Goal: Task Accomplishment & Management: Manage account settings

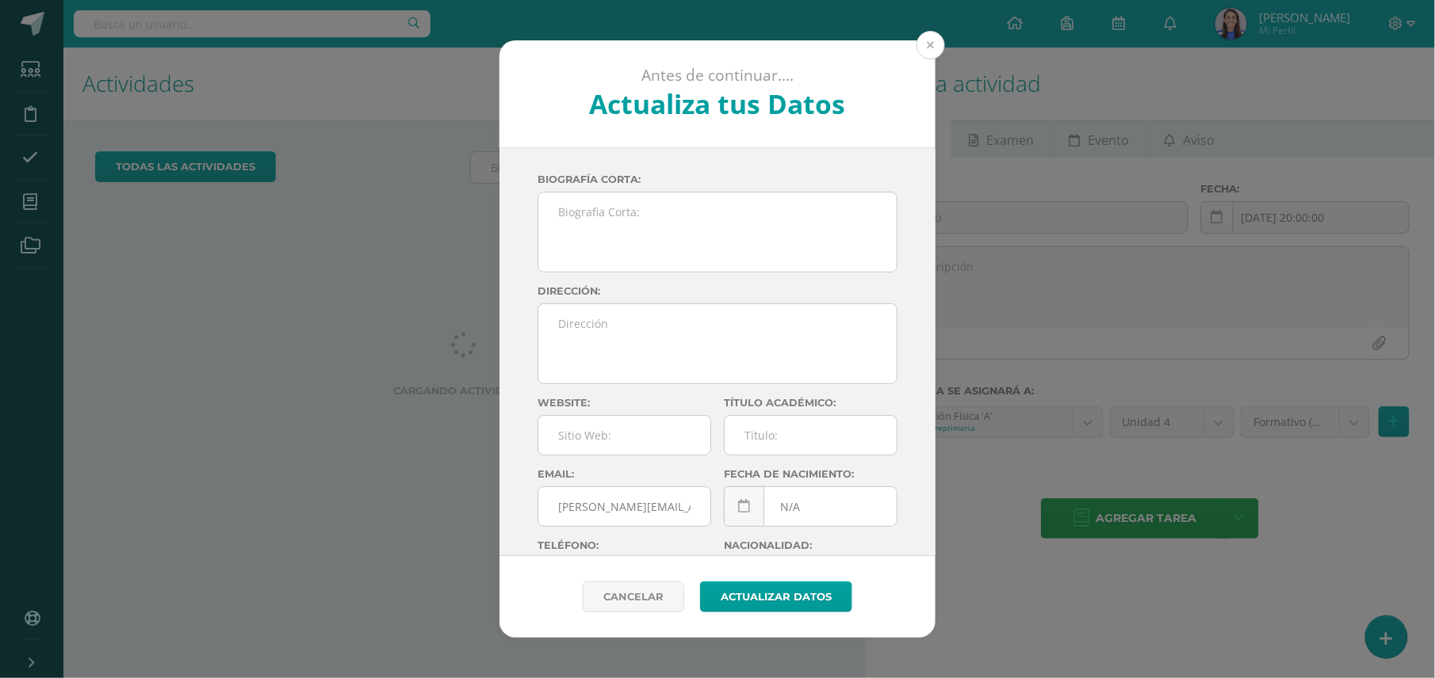
click at [930, 44] on button at bounding box center [930, 45] width 29 height 29
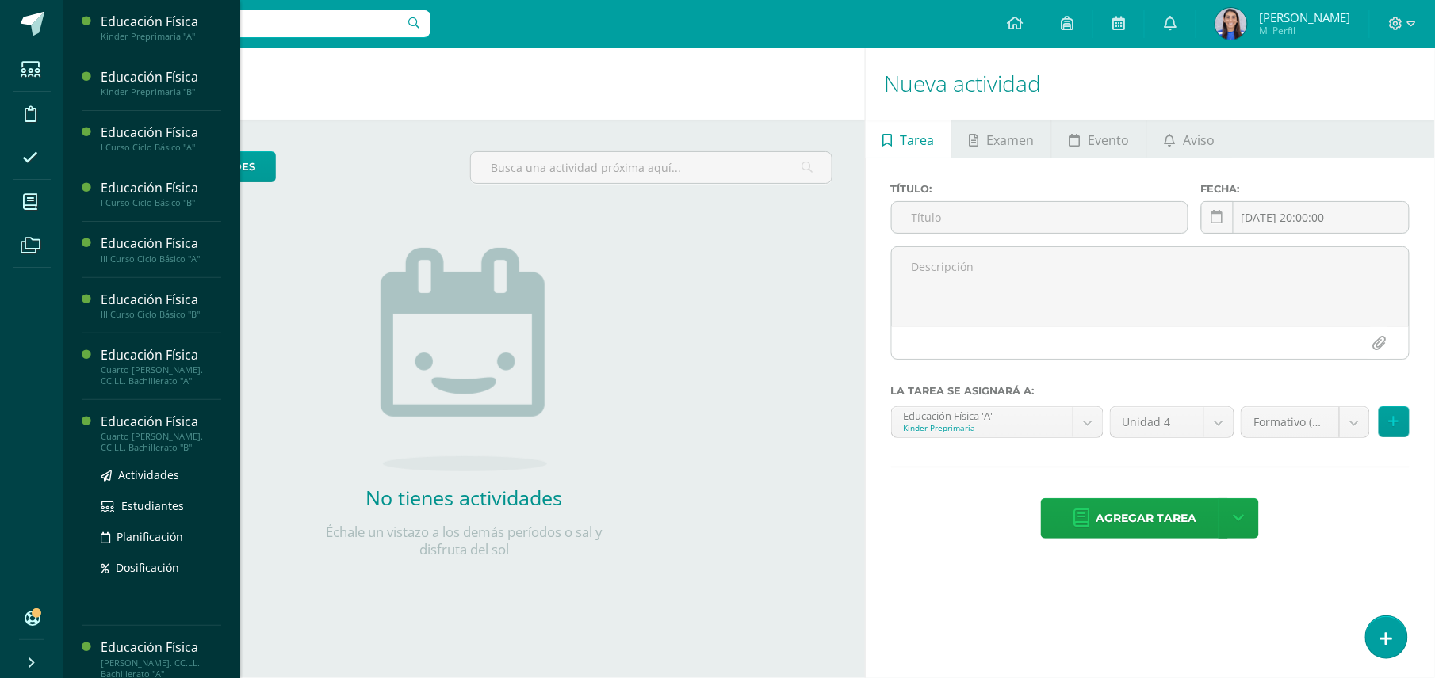
click at [121, 433] on div "Cuarto [PERSON_NAME]. CC.LL. Bachillerato "B"" at bounding box center [161, 442] width 120 height 22
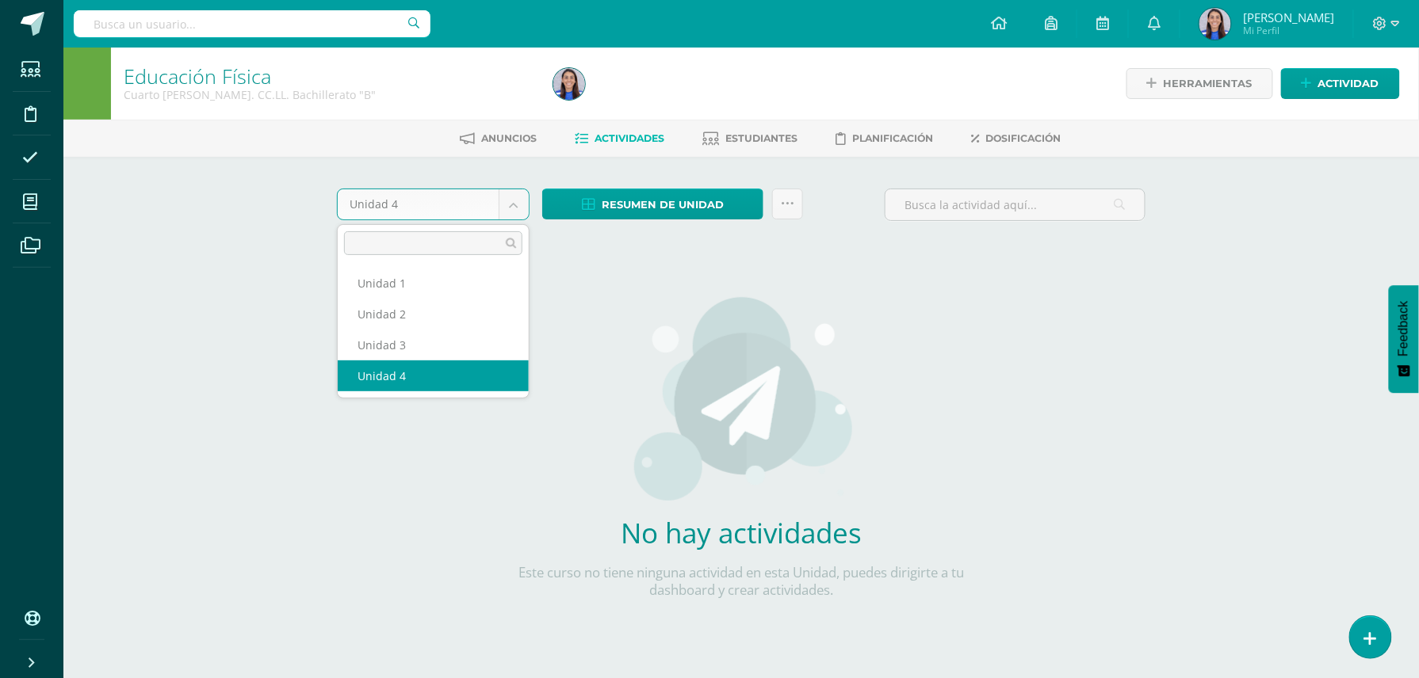
click at [507, 204] on body "Estudiantes Disciplina Asistencia Mis cursos Archivos Soporte Ayuda Reportar un…" at bounding box center [709, 340] width 1419 height 681
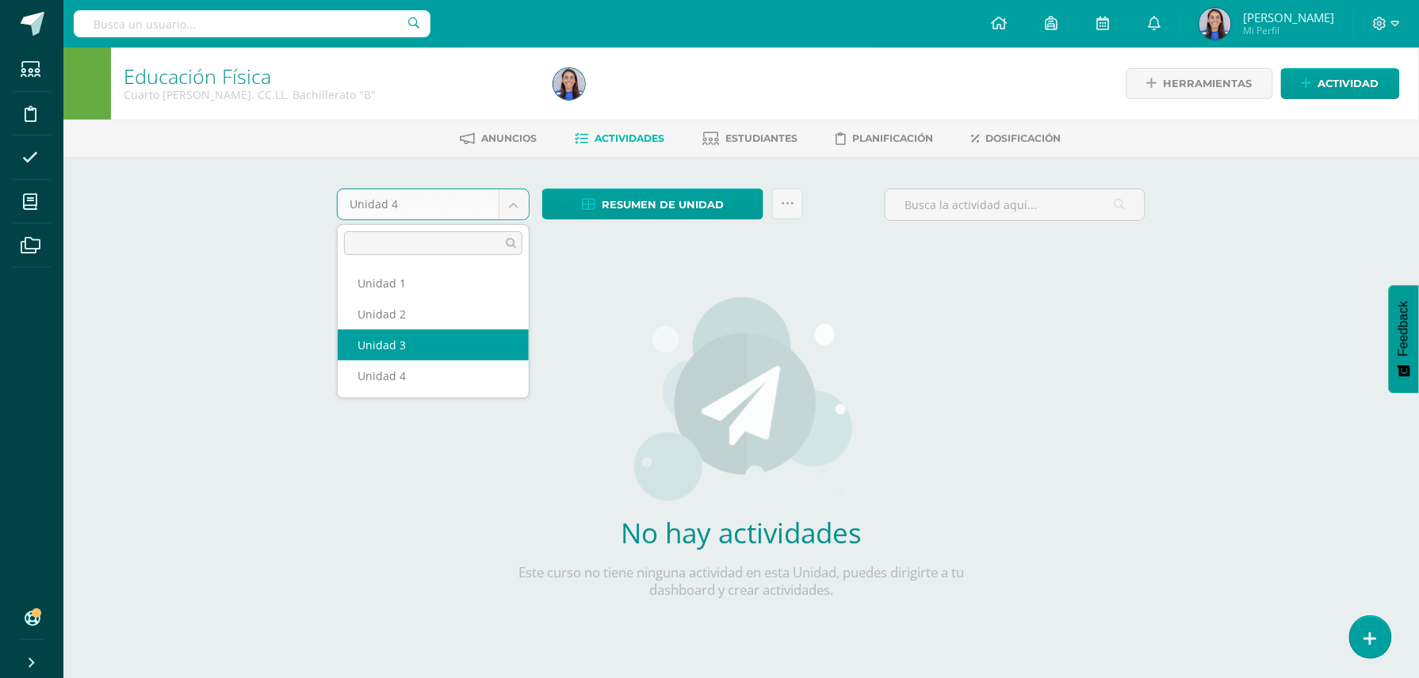
select select "Unidad 3"
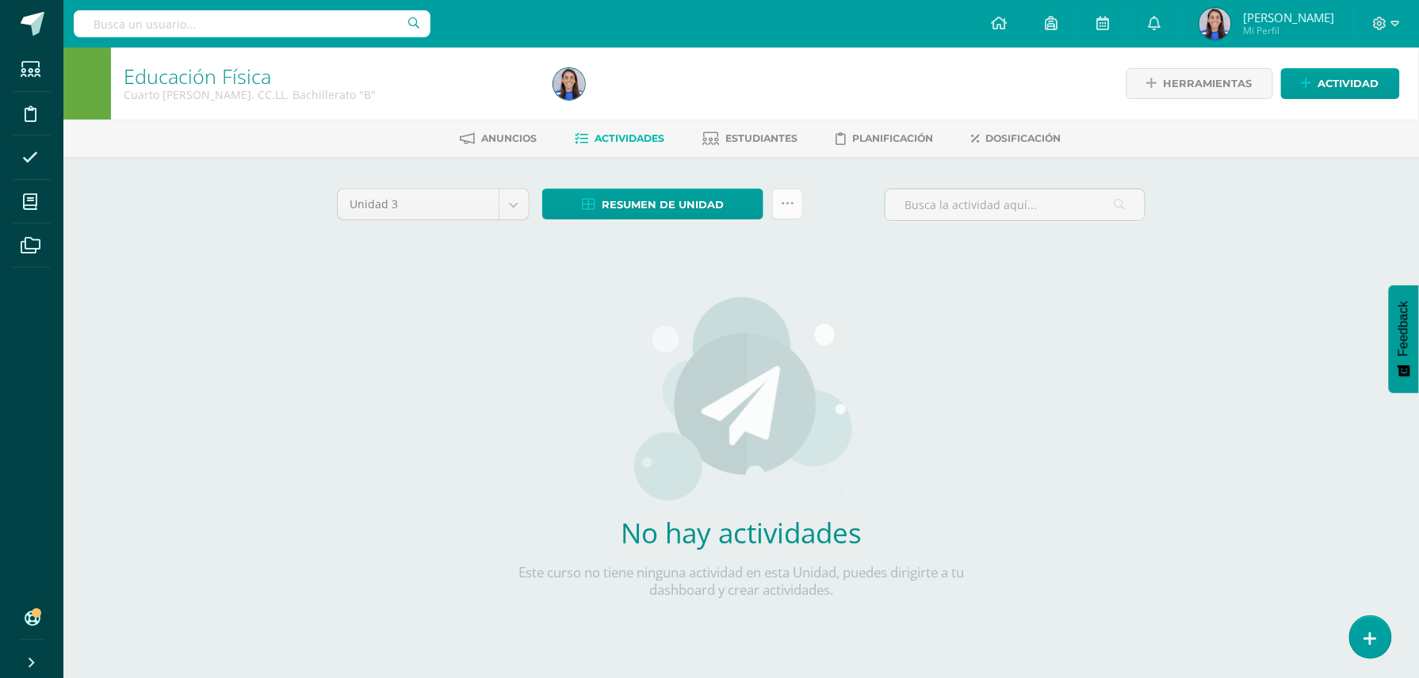
click at [778, 208] on link at bounding box center [787, 204] width 31 height 31
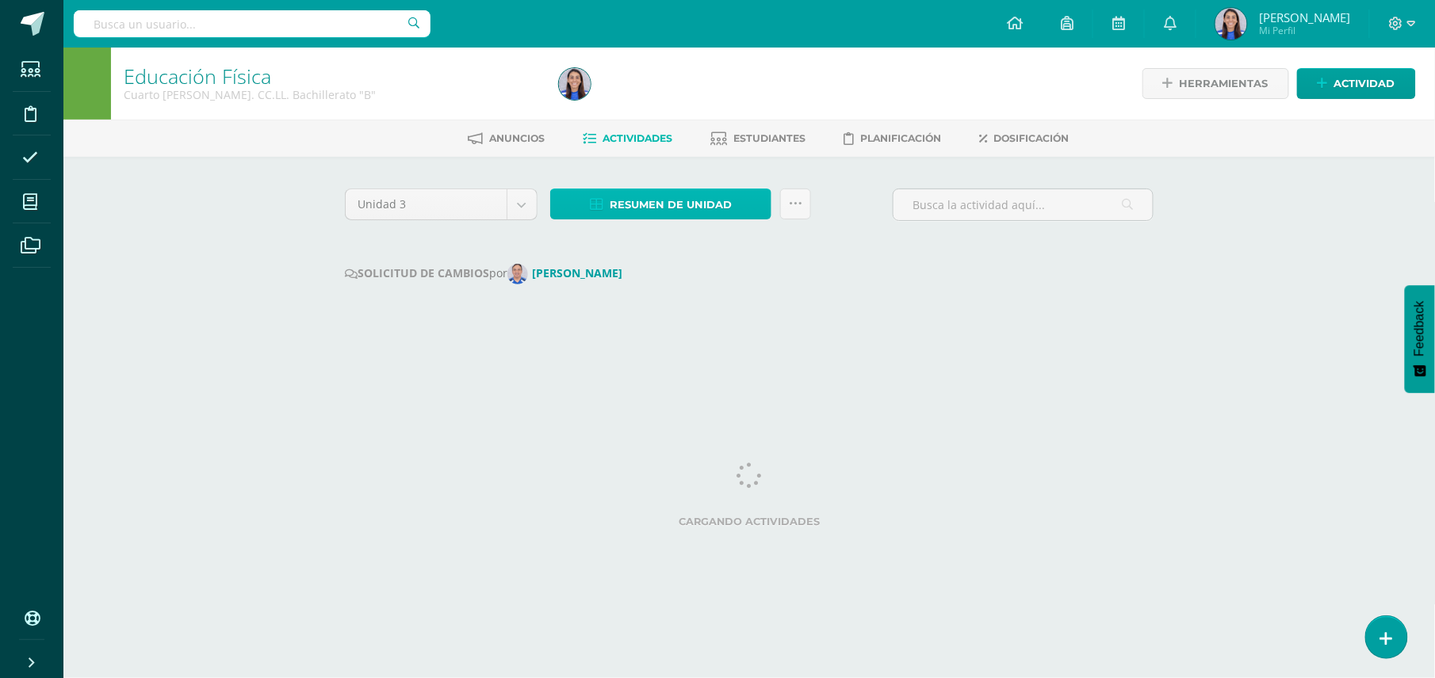
click at [696, 216] on span "Resumen de unidad" at bounding box center [670, 204] width 122 height 29
click at [654, 100] on div at bounding box center [772, 84] width 441 height 72
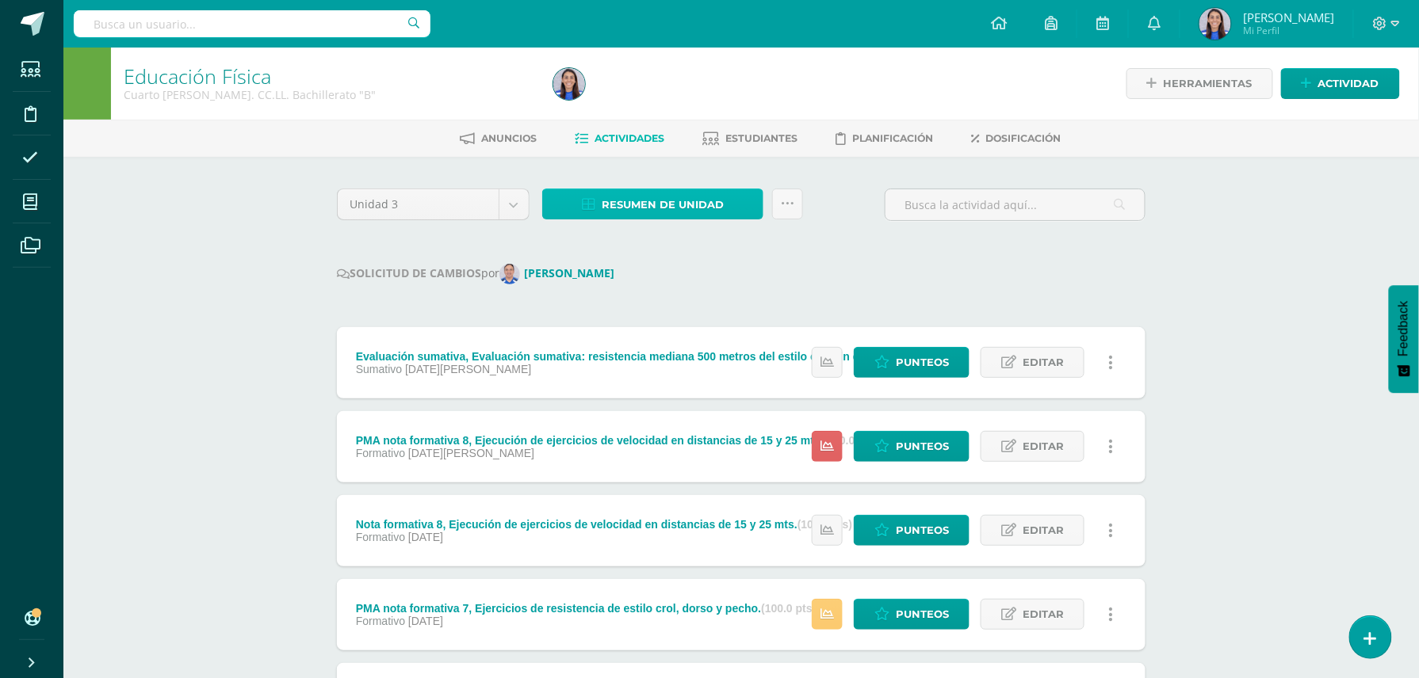
click at [664, 201] on span "Resumen de unidad" at bounding box center [663, 204] width 122 height 29
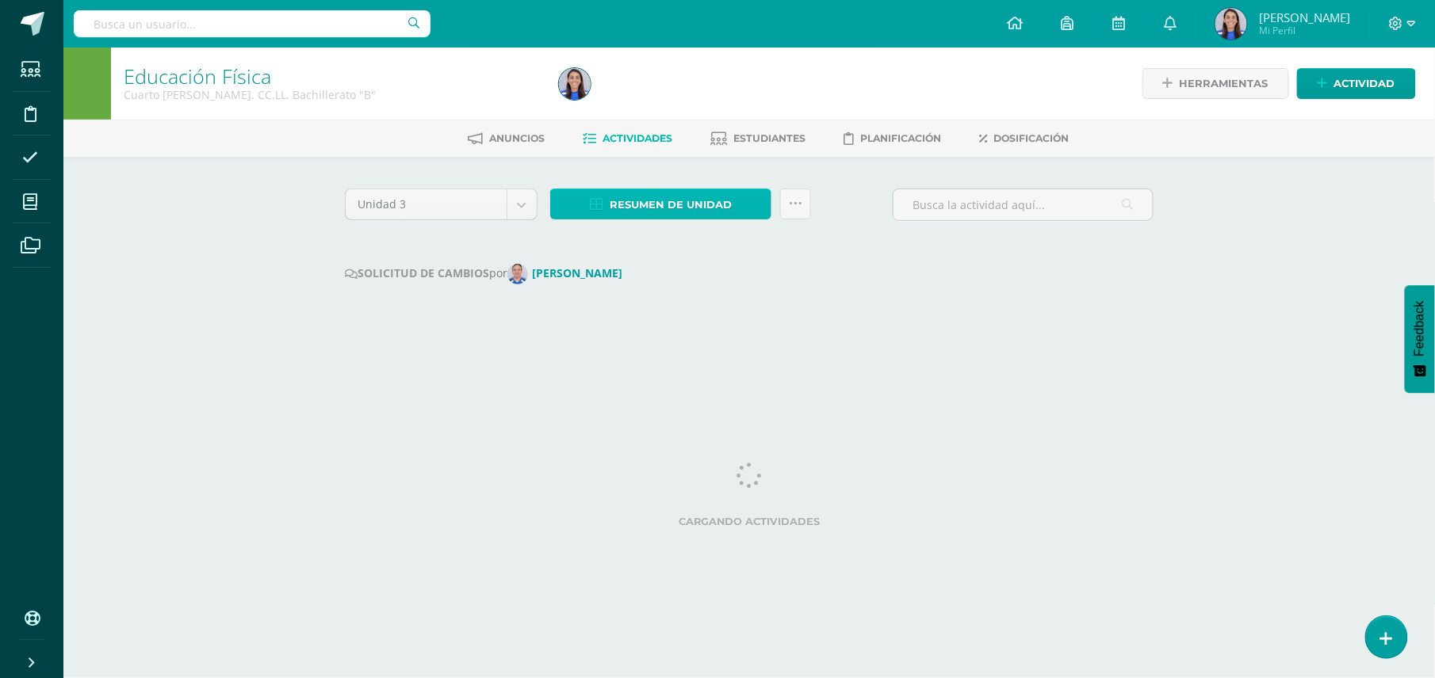
click at [695, 213] on span "Resumen de unidad" at bounding box center [670, 204] width 122 height 29
click at [701, 102] on div at bounding box center [772, 84] width 441 height 72
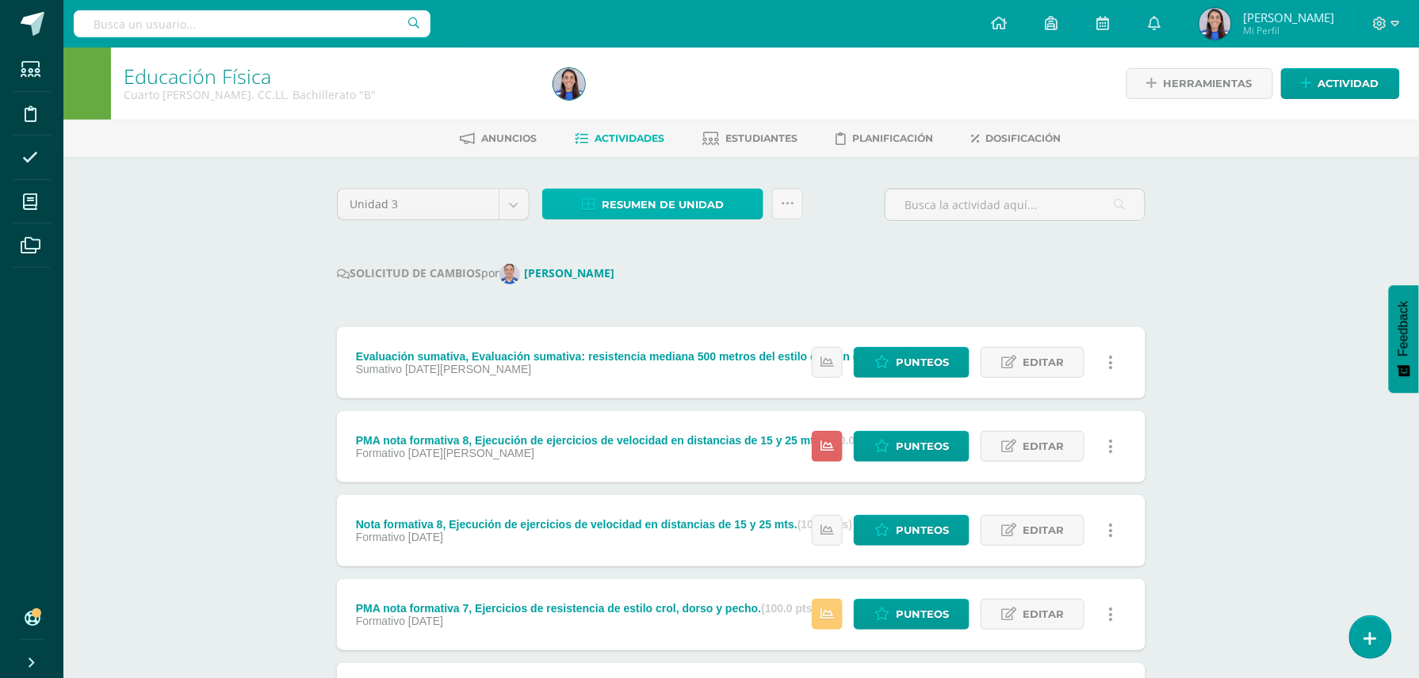
click at [680, 201] on span "Resumen de unidad" at bounding box center [663, 204] width 122 height 29
click at [632, 193] on span "Resumen de unidad" at bounding box center [663, 204] width 122 height 29
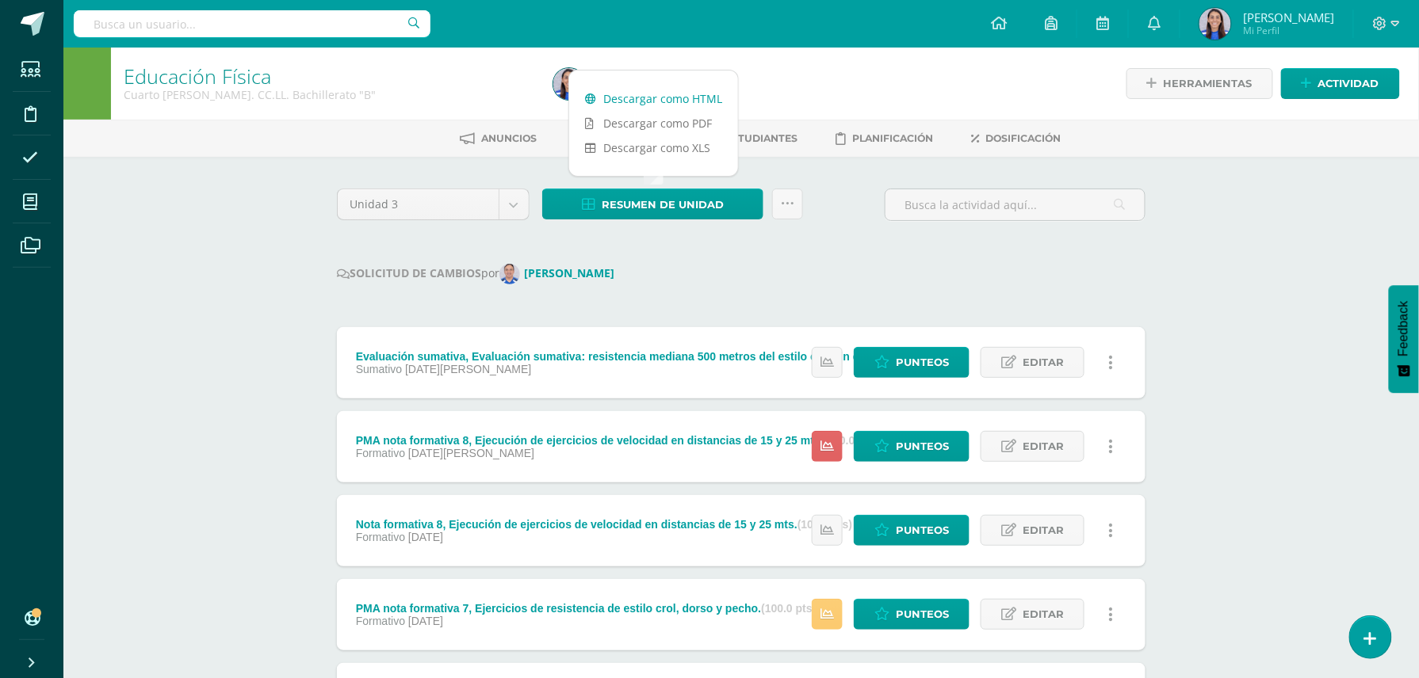
click at [641, 101] on link "Descargar como HTML" at bounding box center [653, 98] width 169 height 25
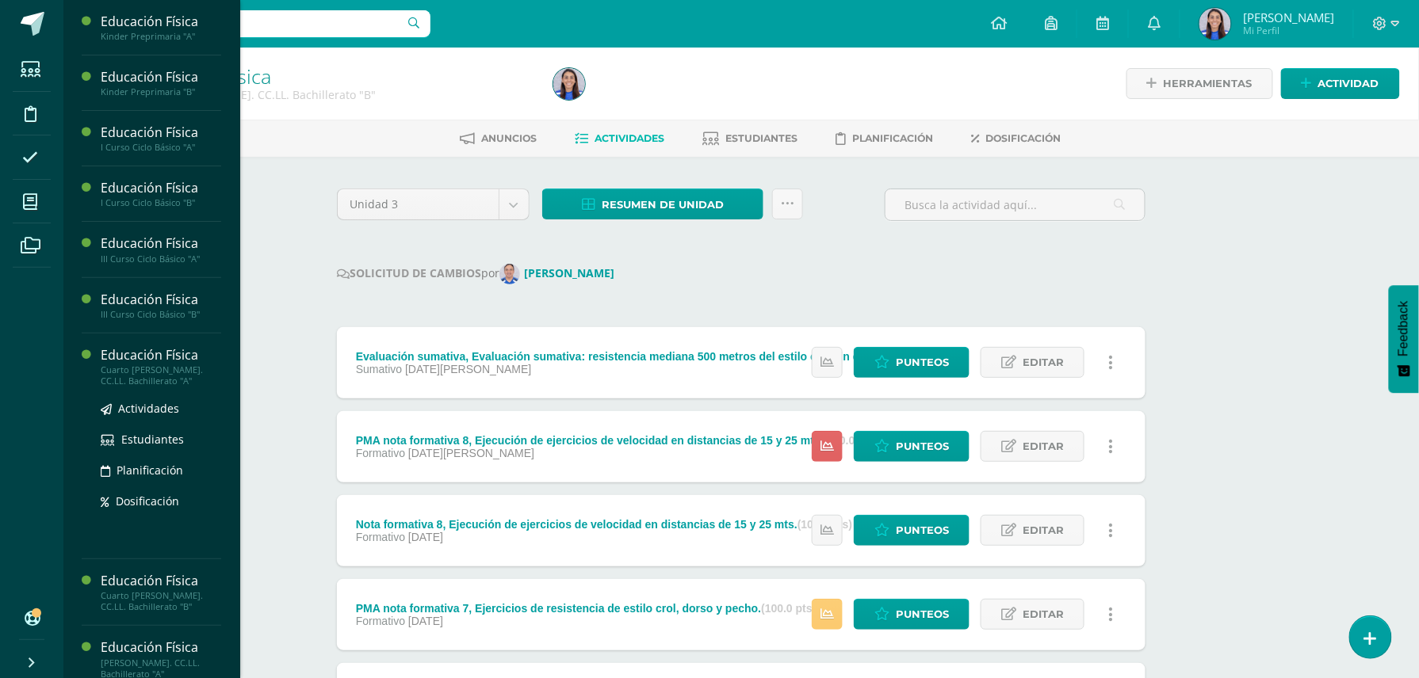
click at [172, 362] on div "Educación Física" at bounding box center [161, 355] width 120 height 18
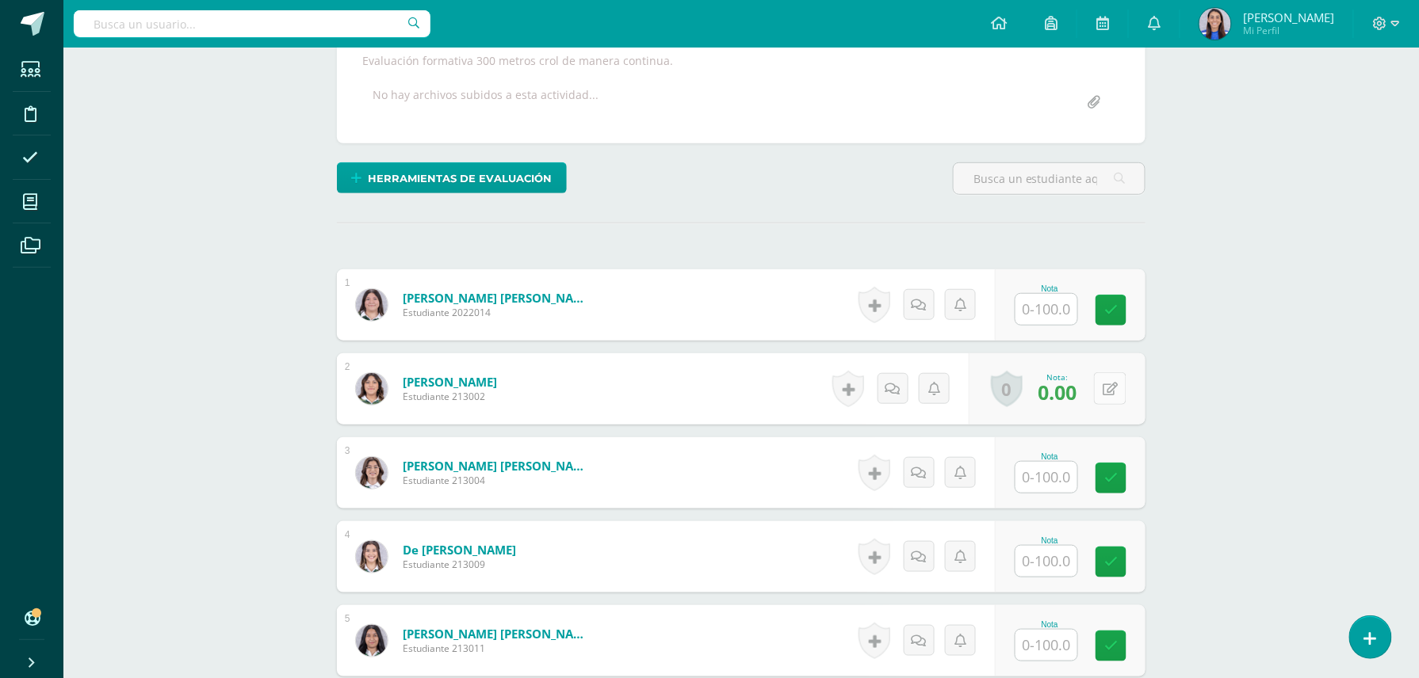
scroll to position [298, 0]
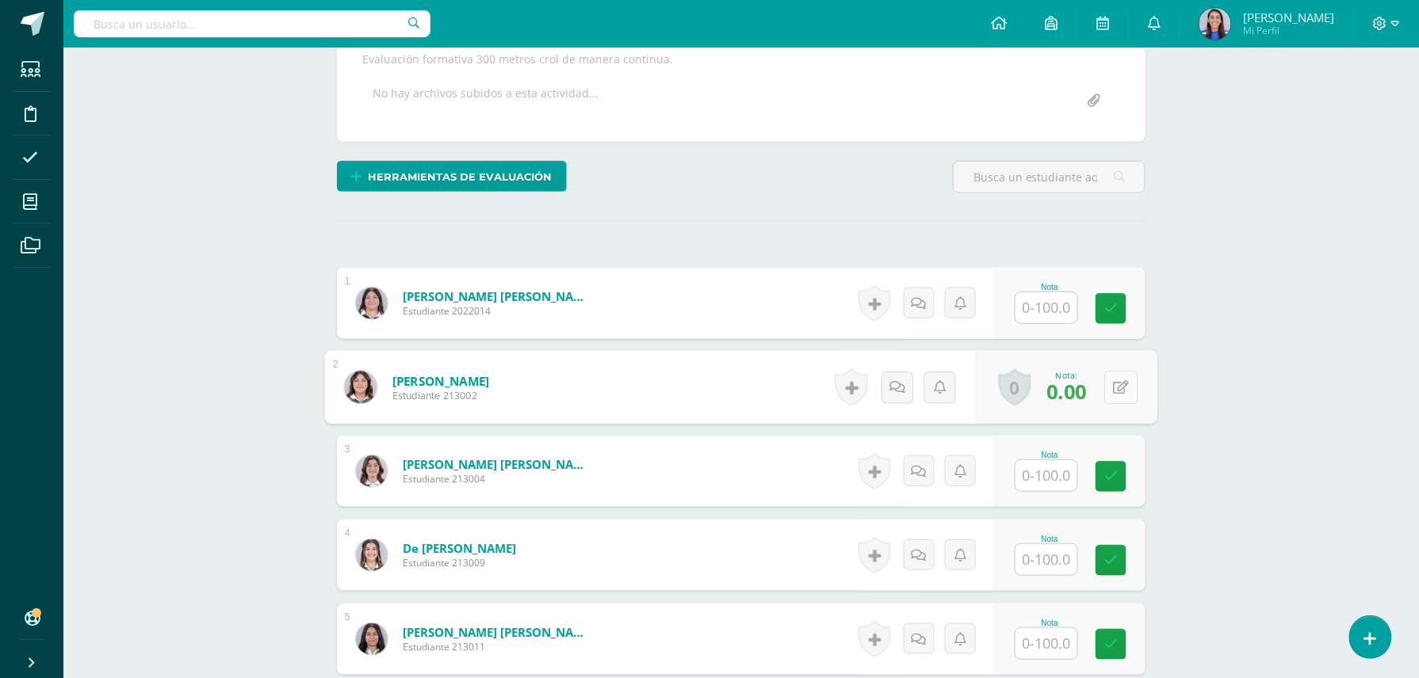
click at [1111, 392] on button at bounding box center [1120, 387] width 33 height 33
type input "100"
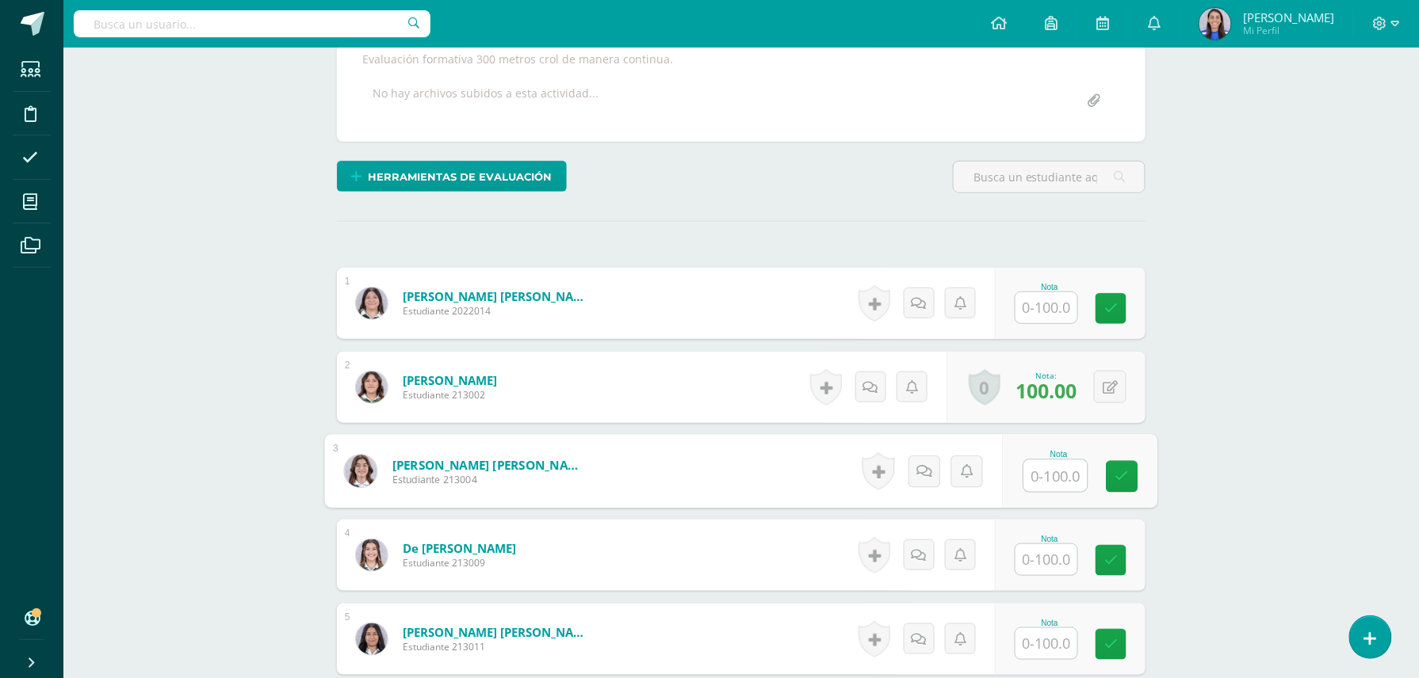
scroll to position [299, 0]
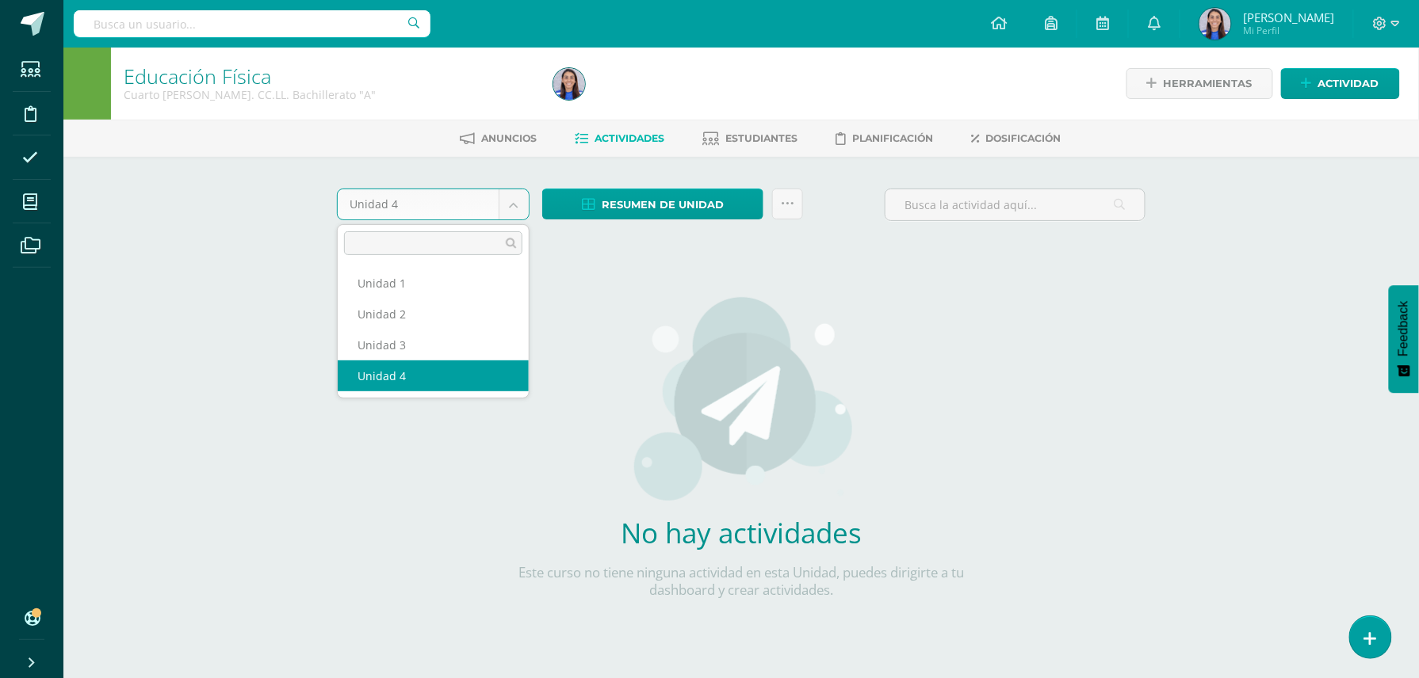
click at [512, 209] on body "Estudiantes Disciplina Asistencia Mis cursos Archivos Soporte Ayuda Reportar un…" at bounding box center [709, 340] width 1419 height 681
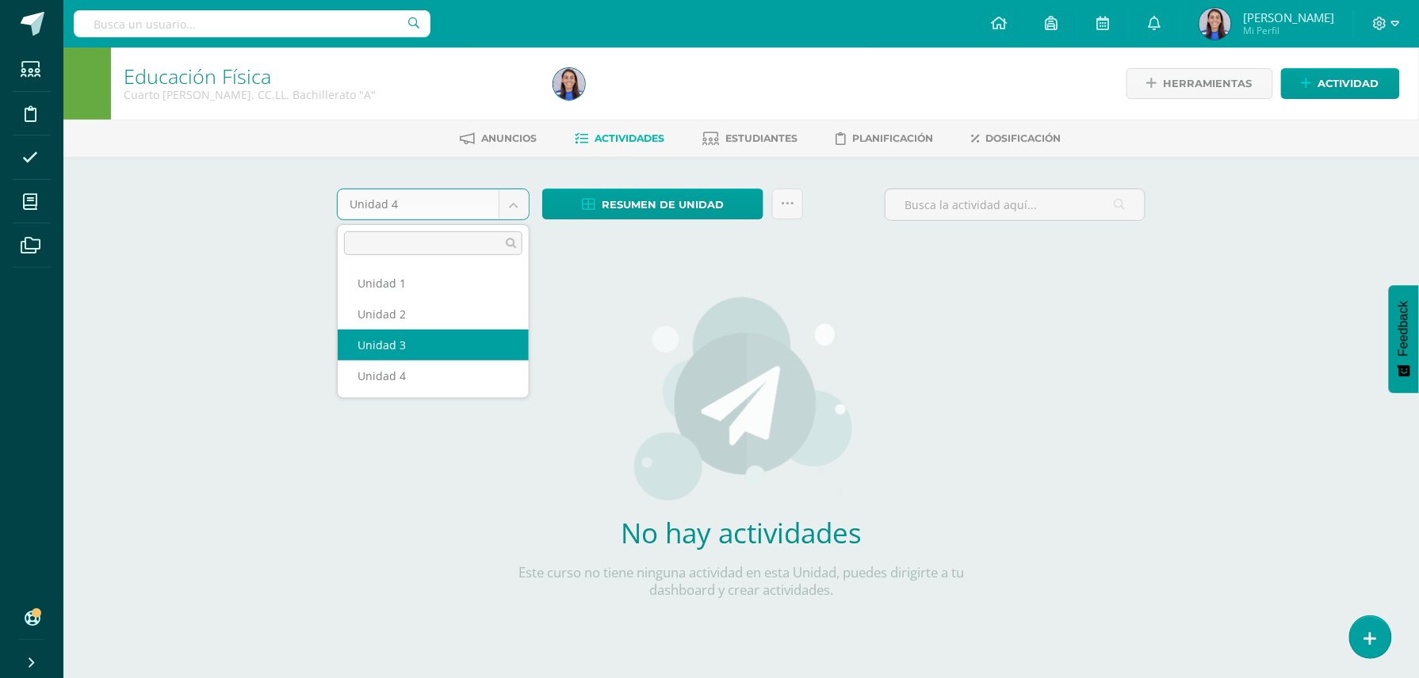
select select "Unidad 3"
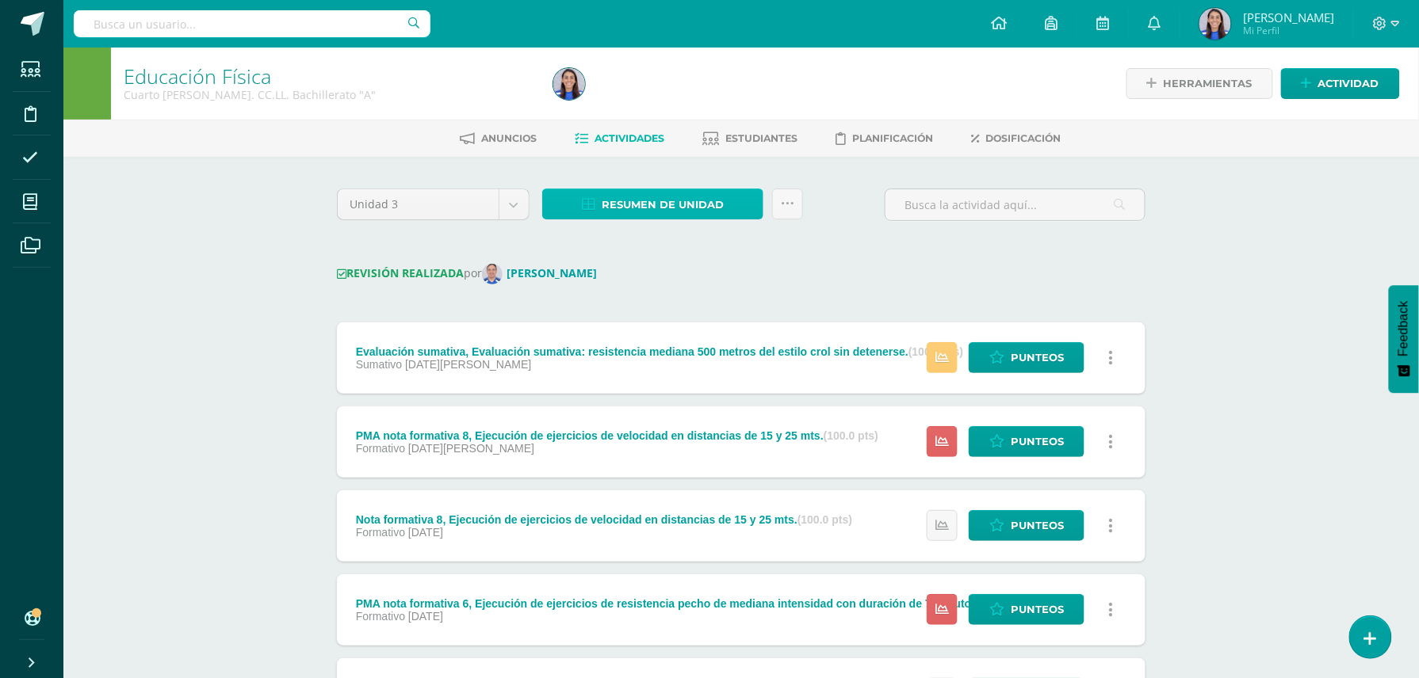
click at [699, 203] on span "Resumen de unidad" at bounding box center [663, 204] width 122 height 29
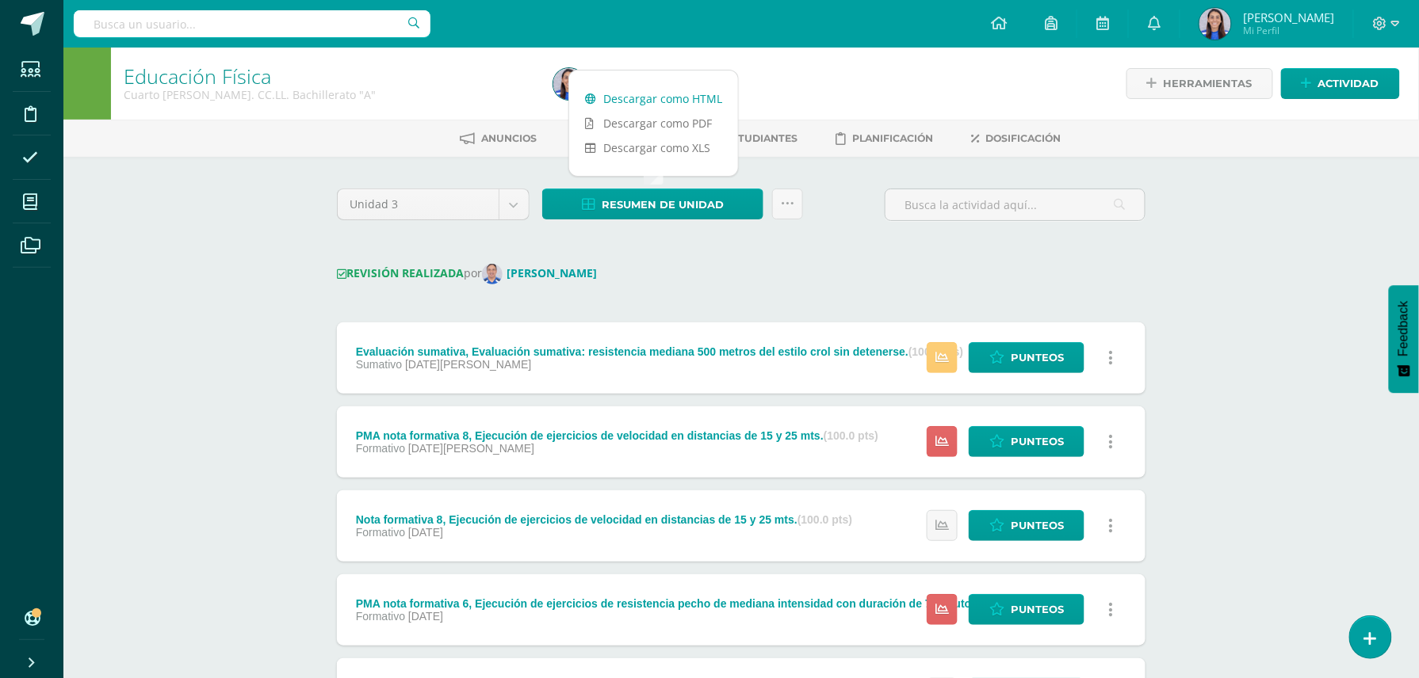
click at [653, 95] on link "Descargar como HTML" at bounding box center [653, 98] width 169 height 25
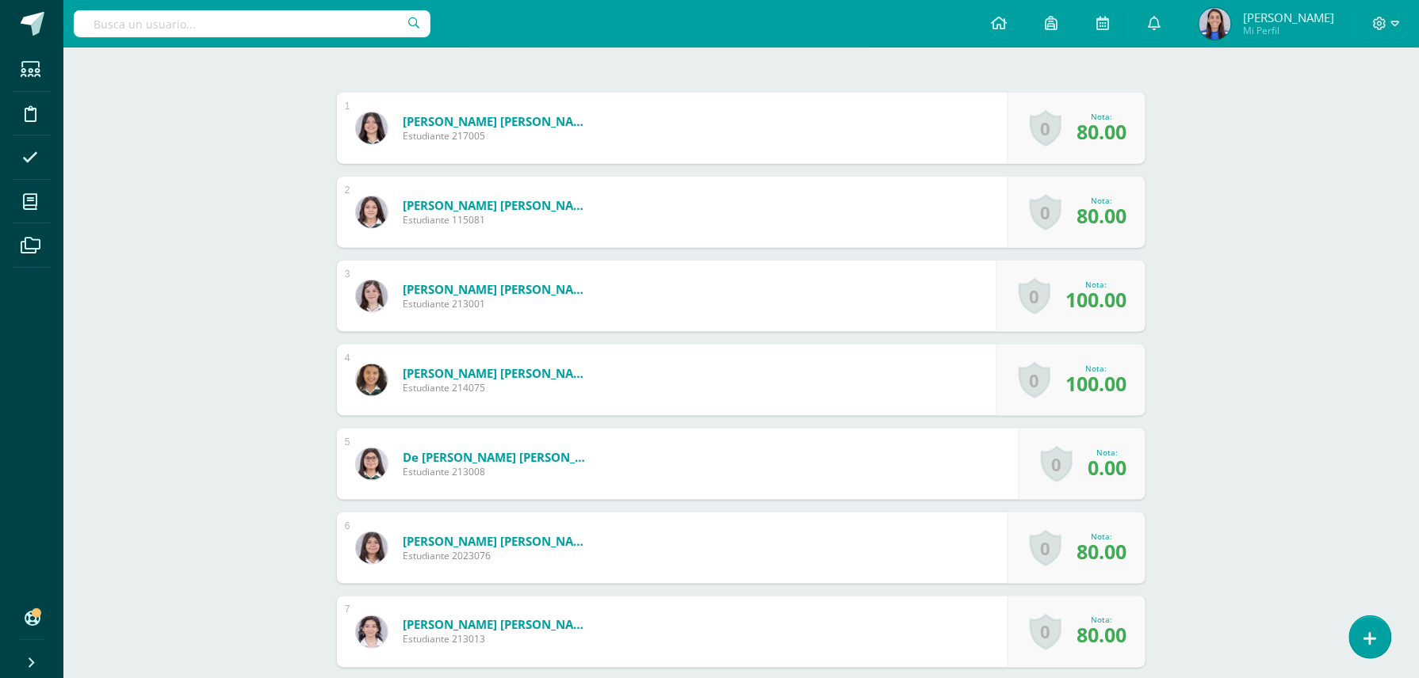
scroll to position [482, 0]
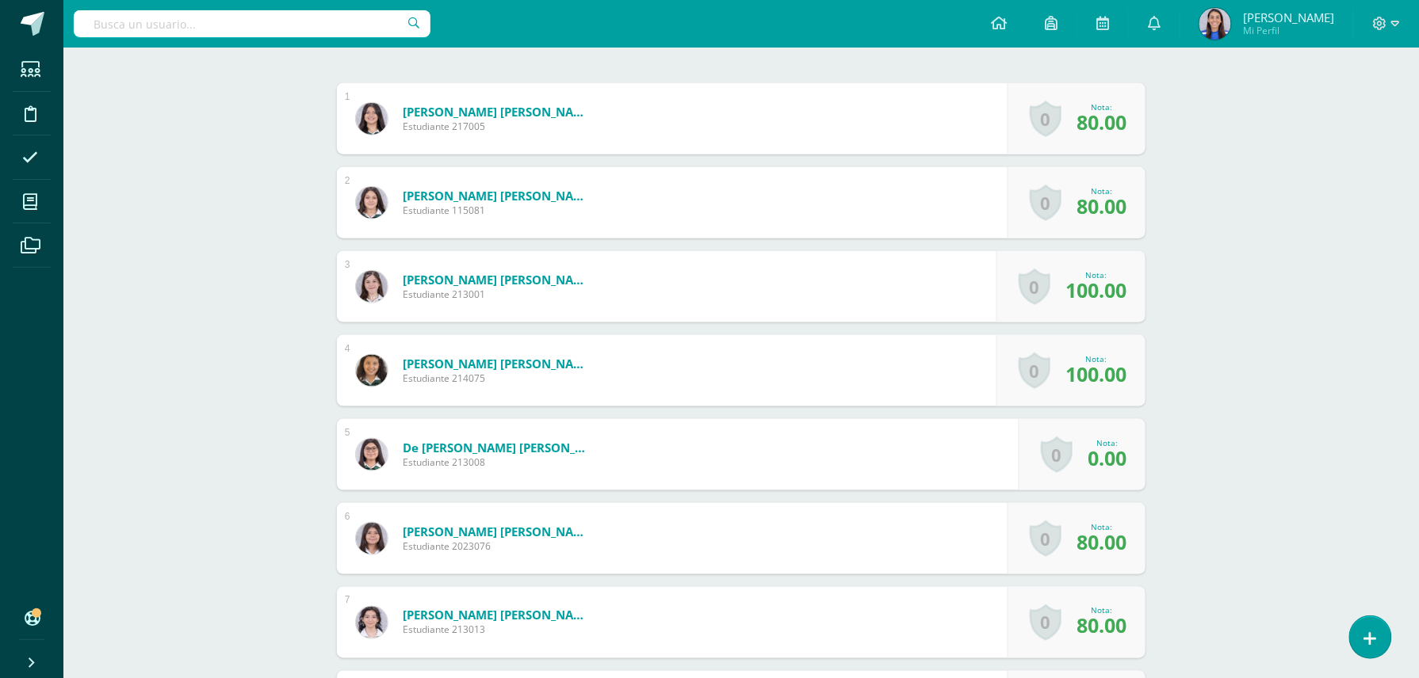
click at [1091, 460] on span "0.00" at bounding box center [1106, 458] width 39 height 27
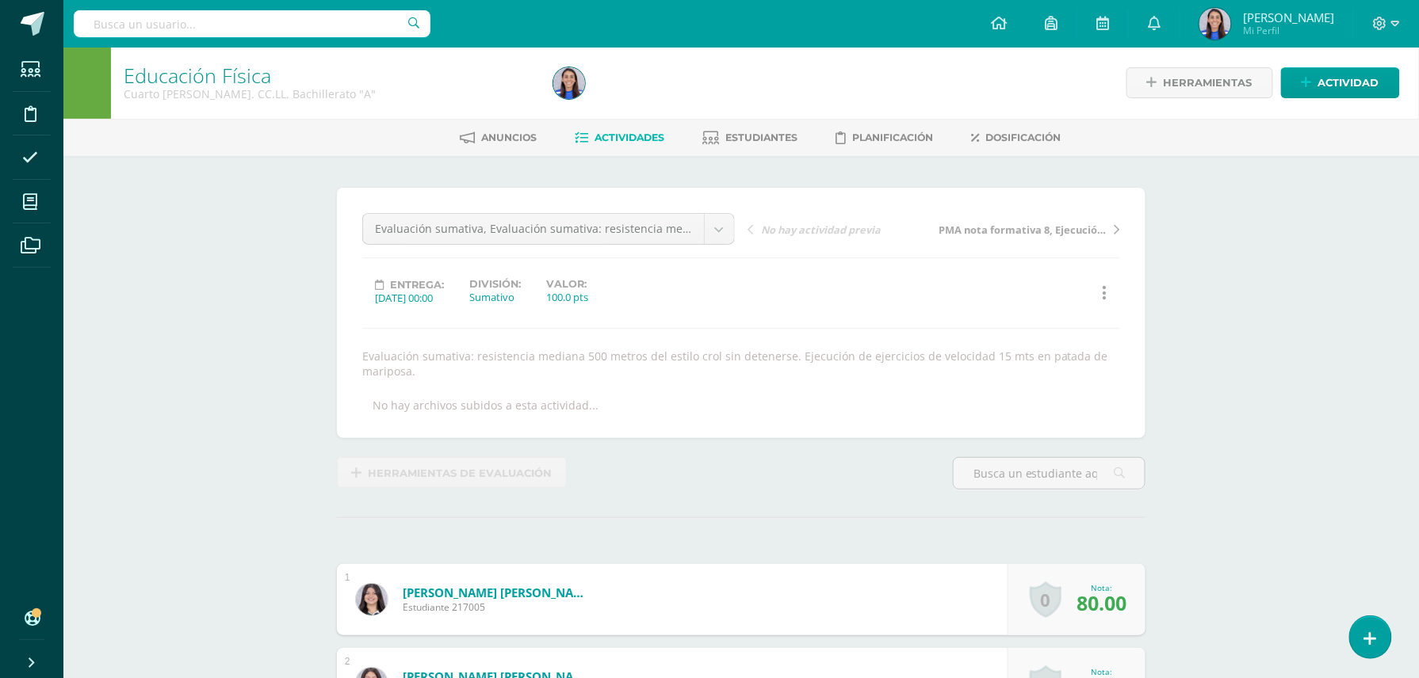
scroll to position [2, 0]
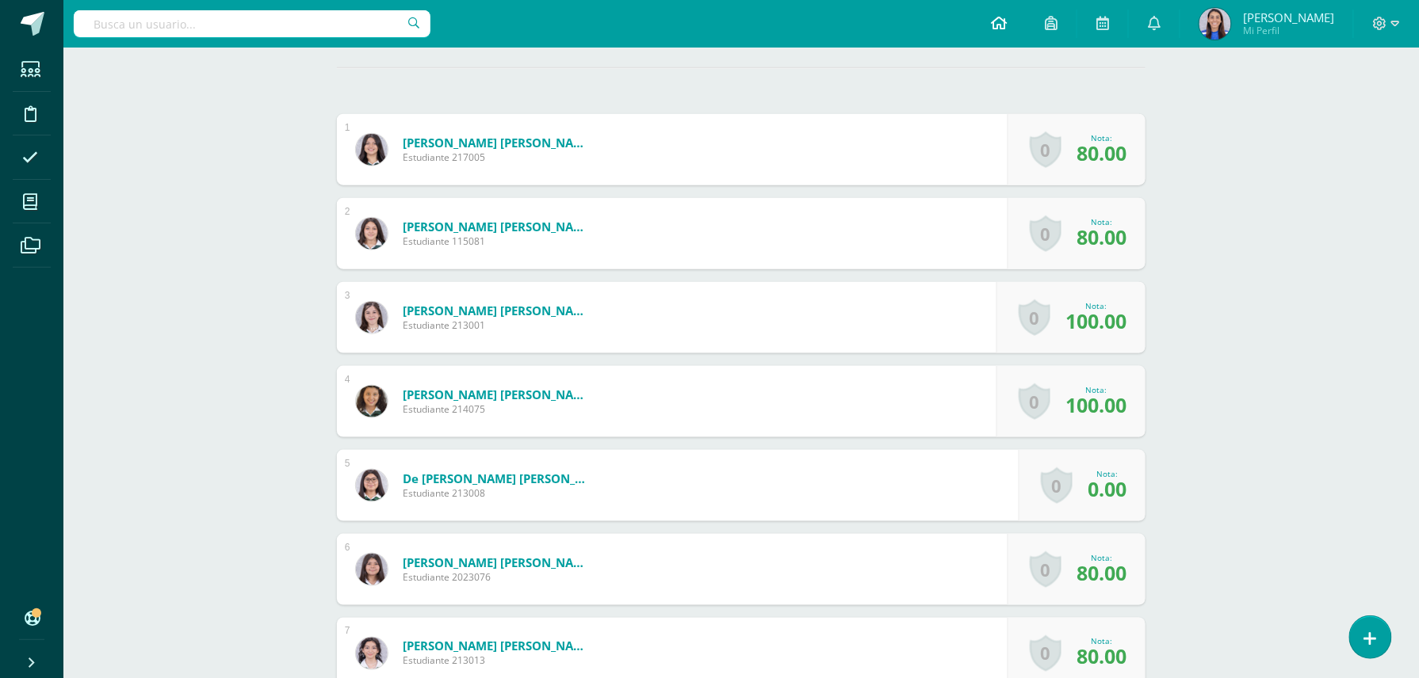
scroll to position [452, 0]
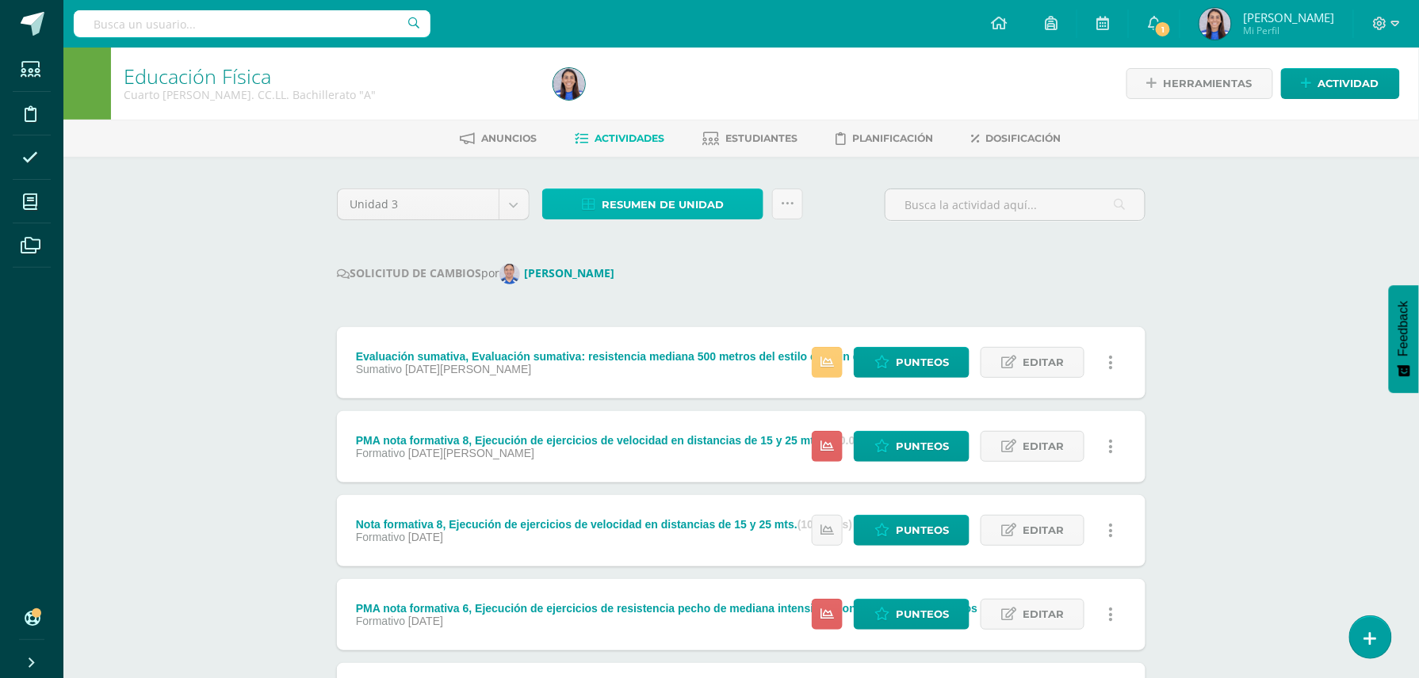
click at [698, 201] on span "Resumen de unidad" at bounding box center [663, 204] width 122 height 29
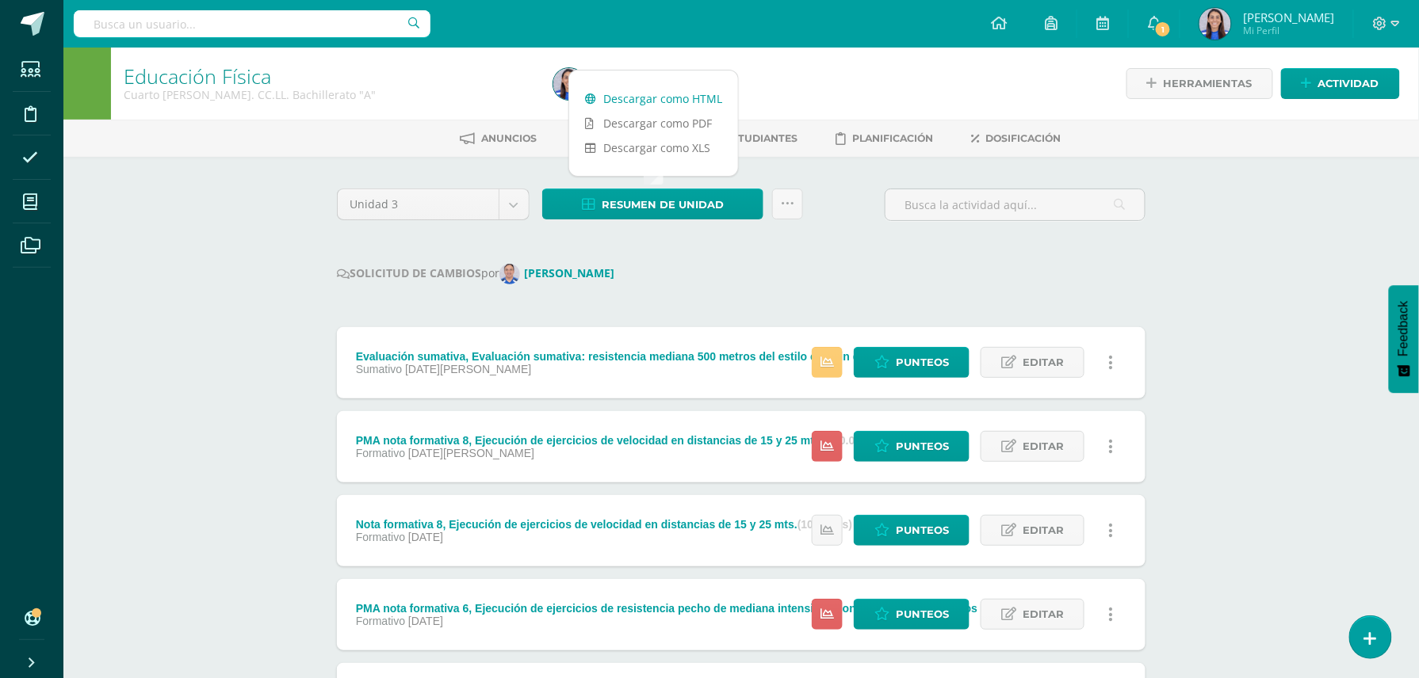
click at [673, 98] on link "Descargar como HTML" at bounding box center [653, 98] width 169 height 25
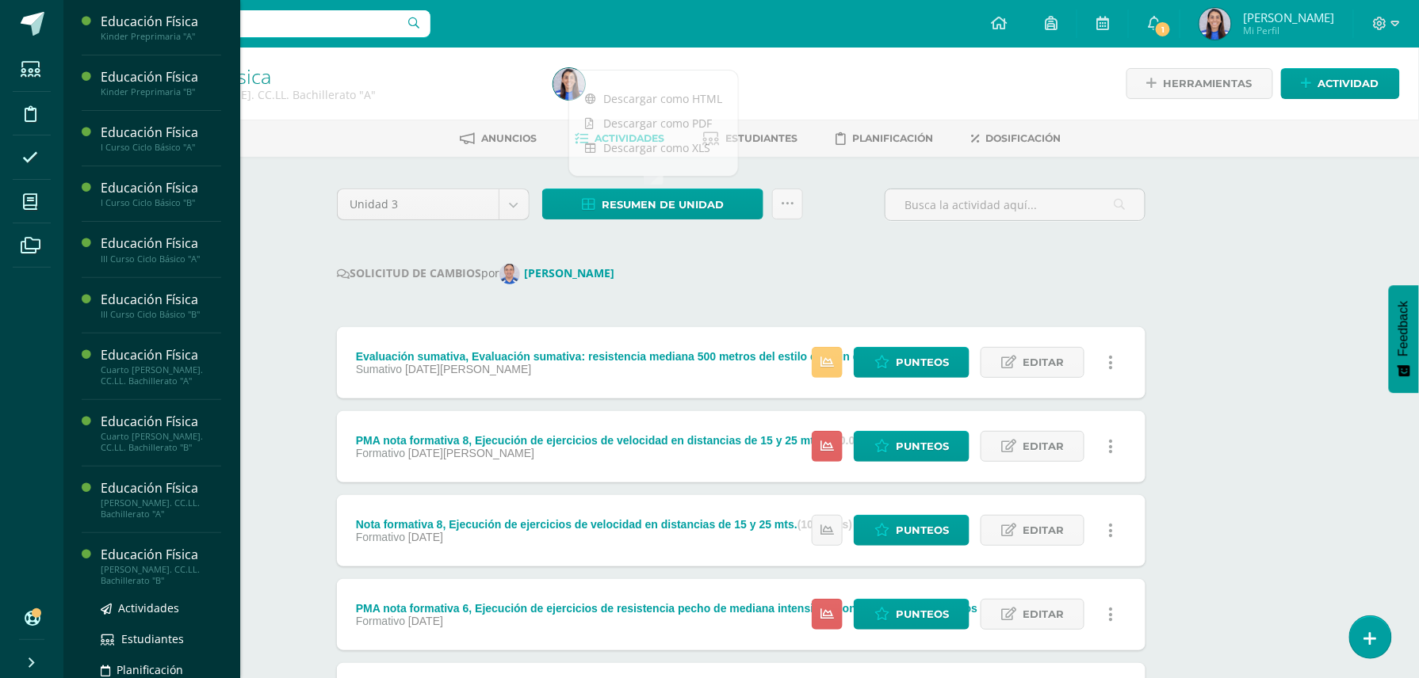
click at [160, 568] on div "[PERSON_NAME]. CC.LL. Bachillerato "B"" at bounding box center [161, 575] width 120 height 22
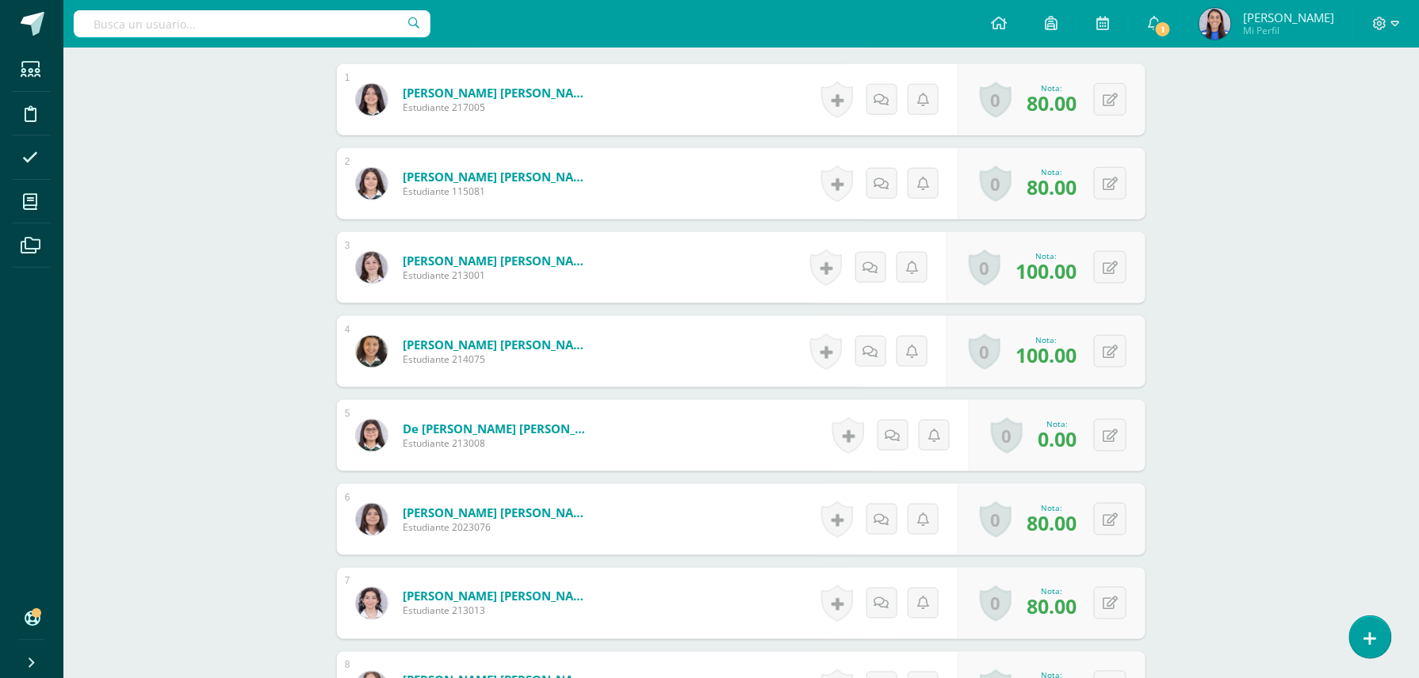
scroll to position [537, 0]
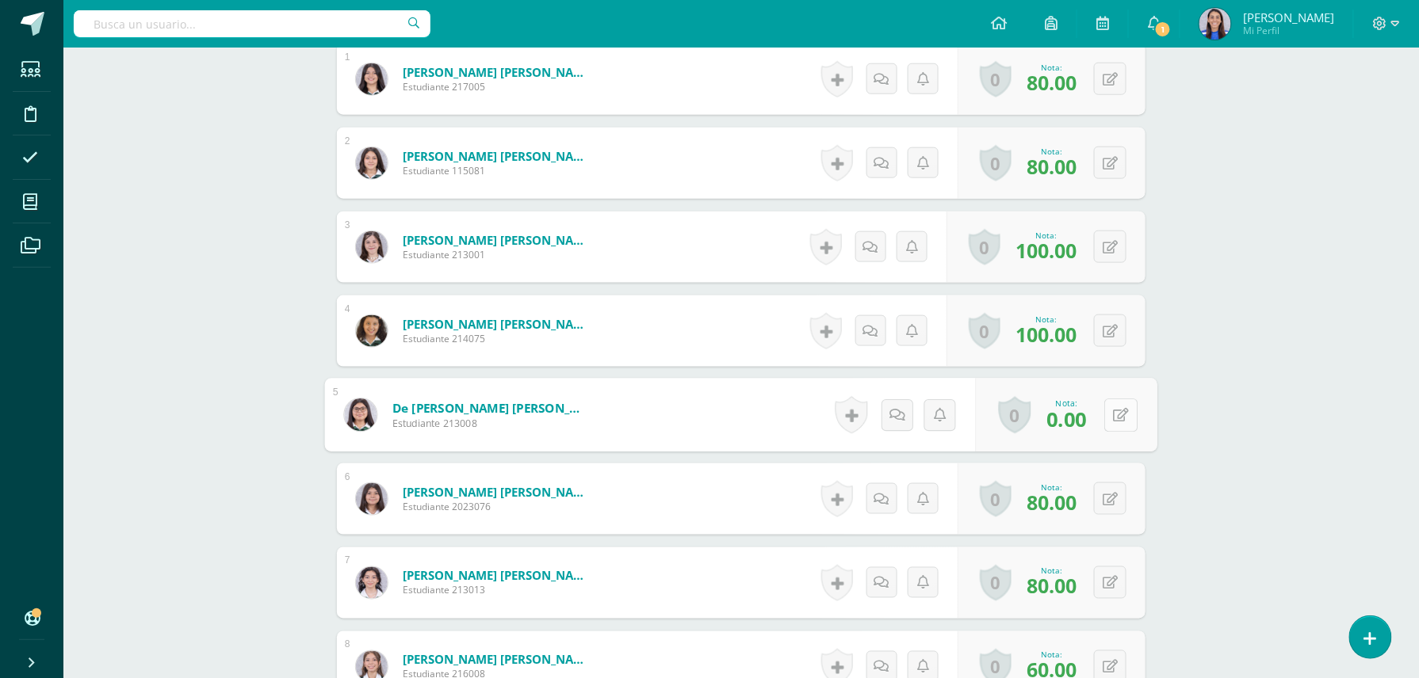
click at [1105, 411] on button at bounding box center [1120, 415] width 33 height 33
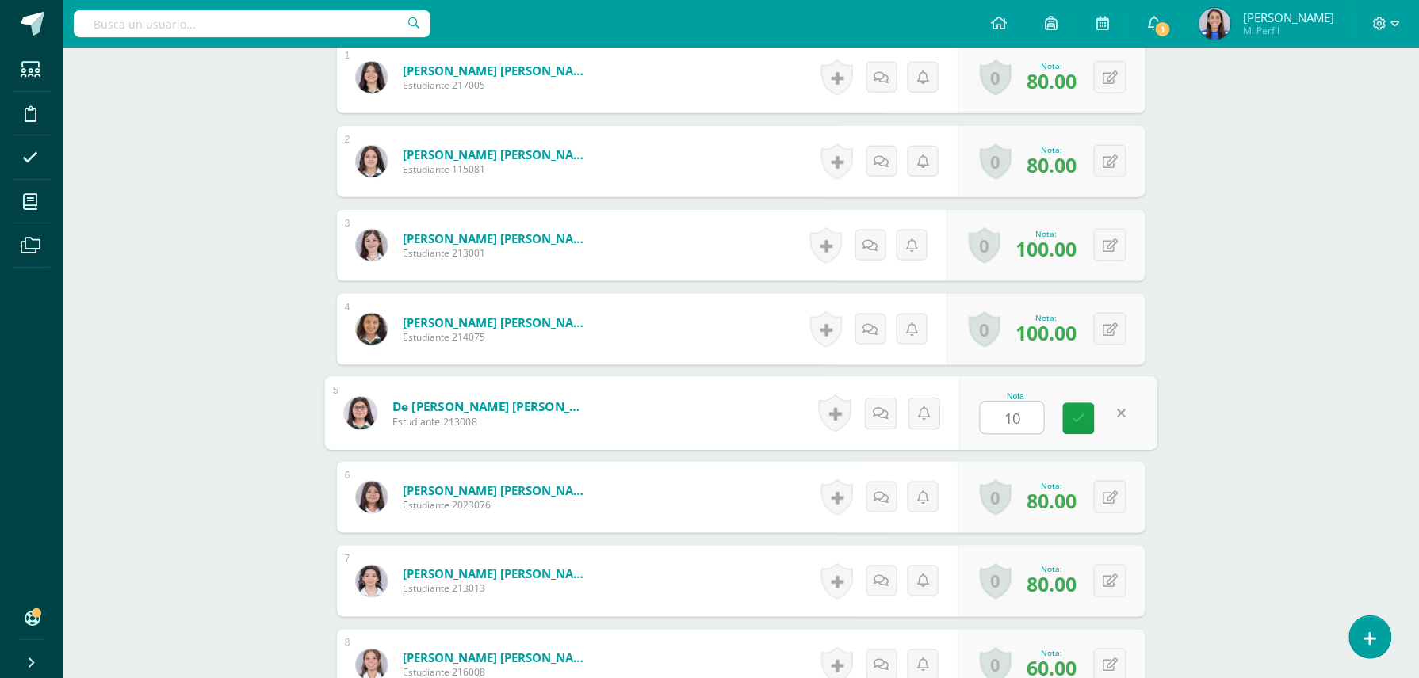
type input "100"
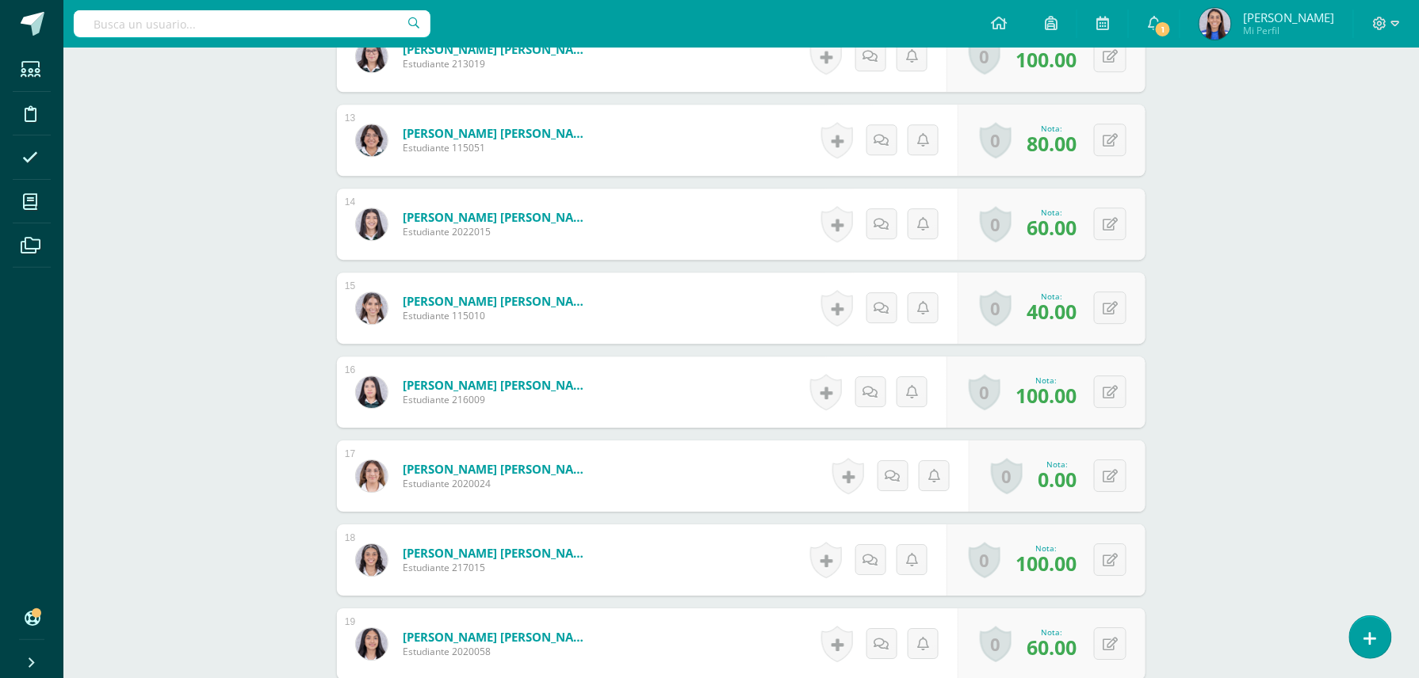
scroll to position [1494, 0]
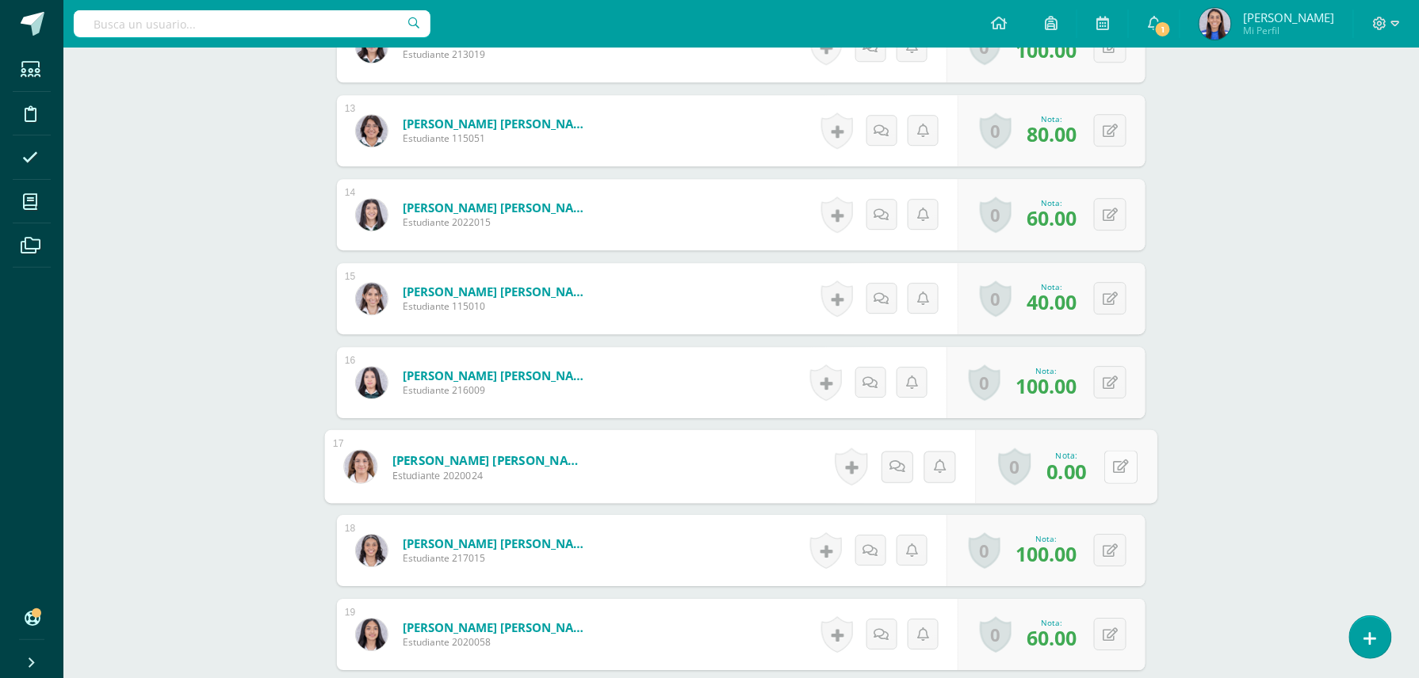
click at [1104, 472] on button at bounding box center [1120, 466] width 33 height 33
type input "80"
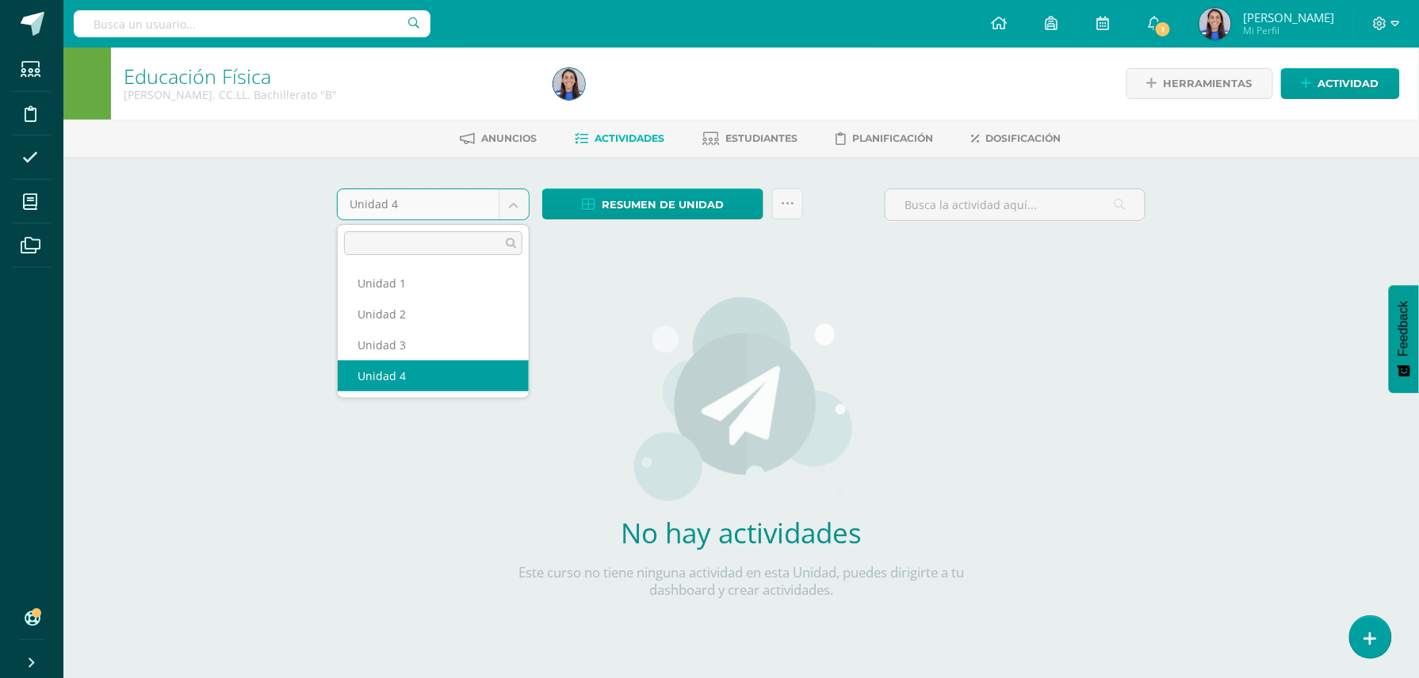
click at [511, 217] on body "Estudiantes Disciplina Asistencia Mis cursos Archivos Soporte Ayuda Reportar un…" at bounding box center [709, 340] width 1419 height 681
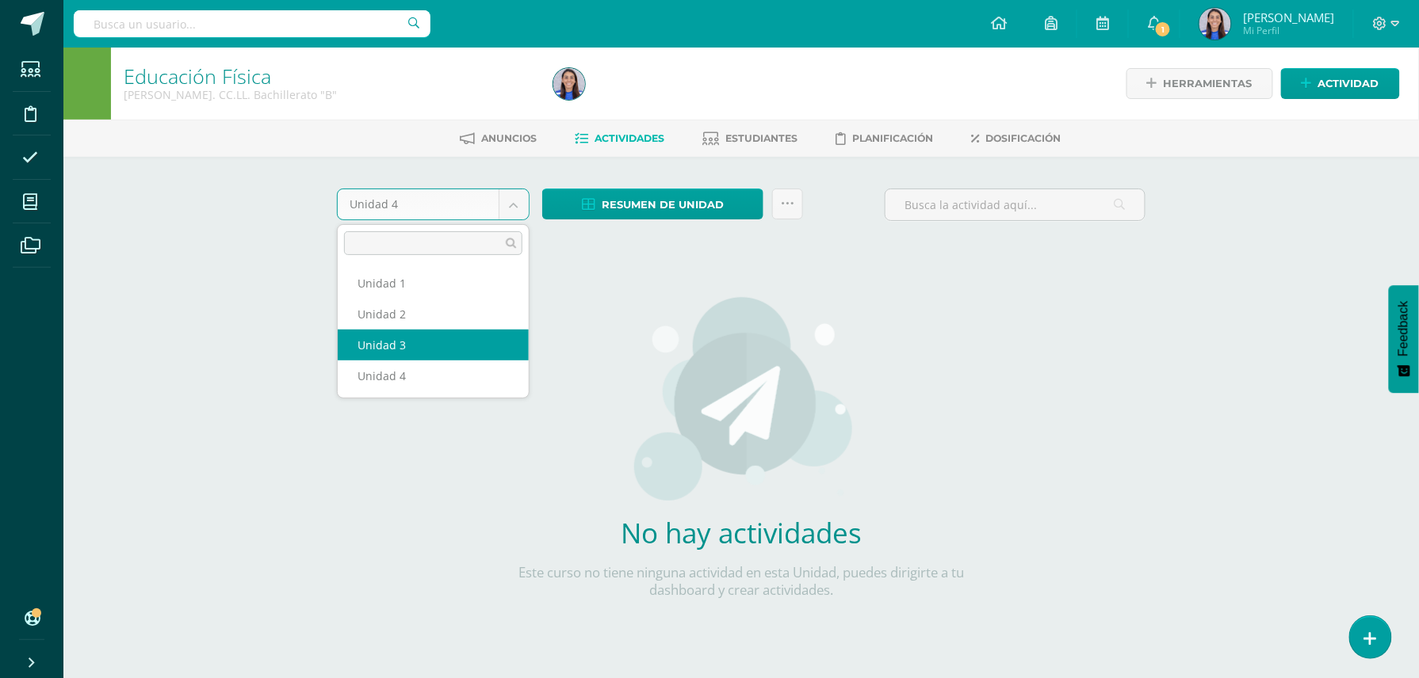
select select "Unidad 3"
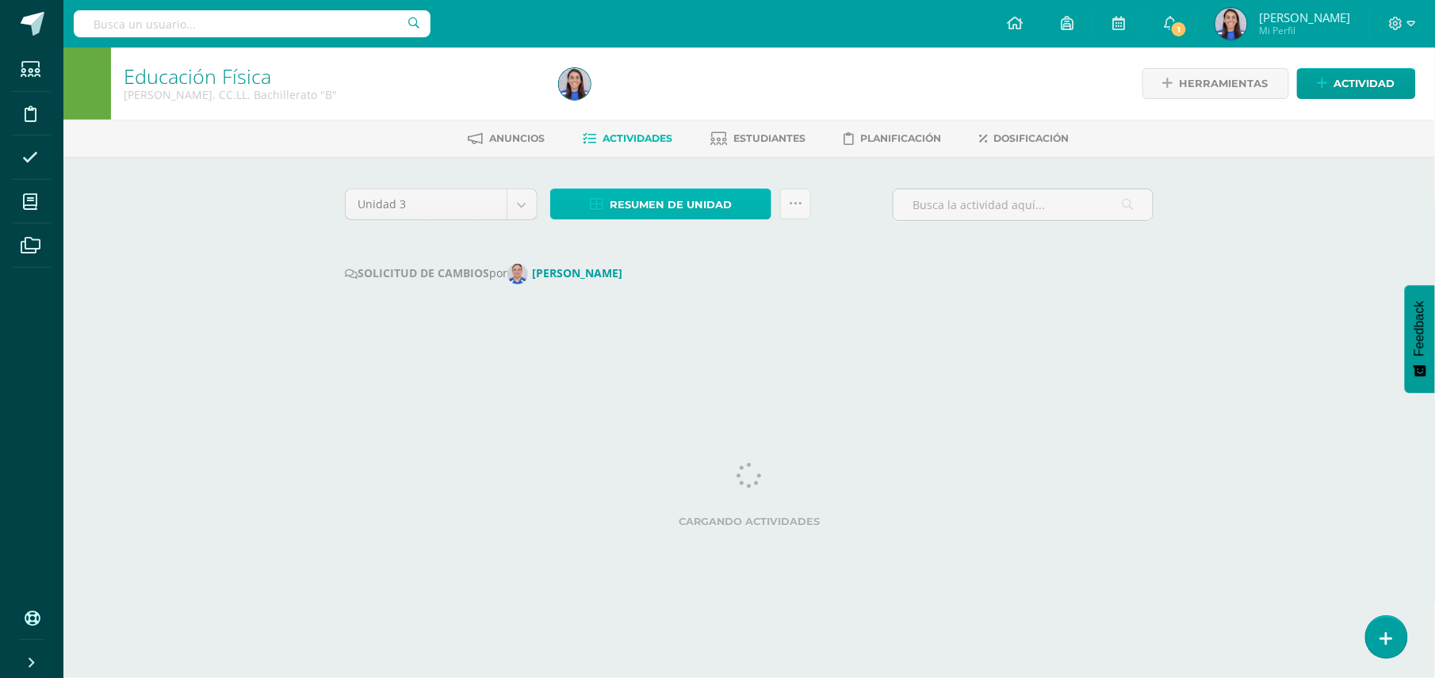
click at [670, 200] on span "Resumen de unidad" at bounding box center [670, 204] width 122 height 29
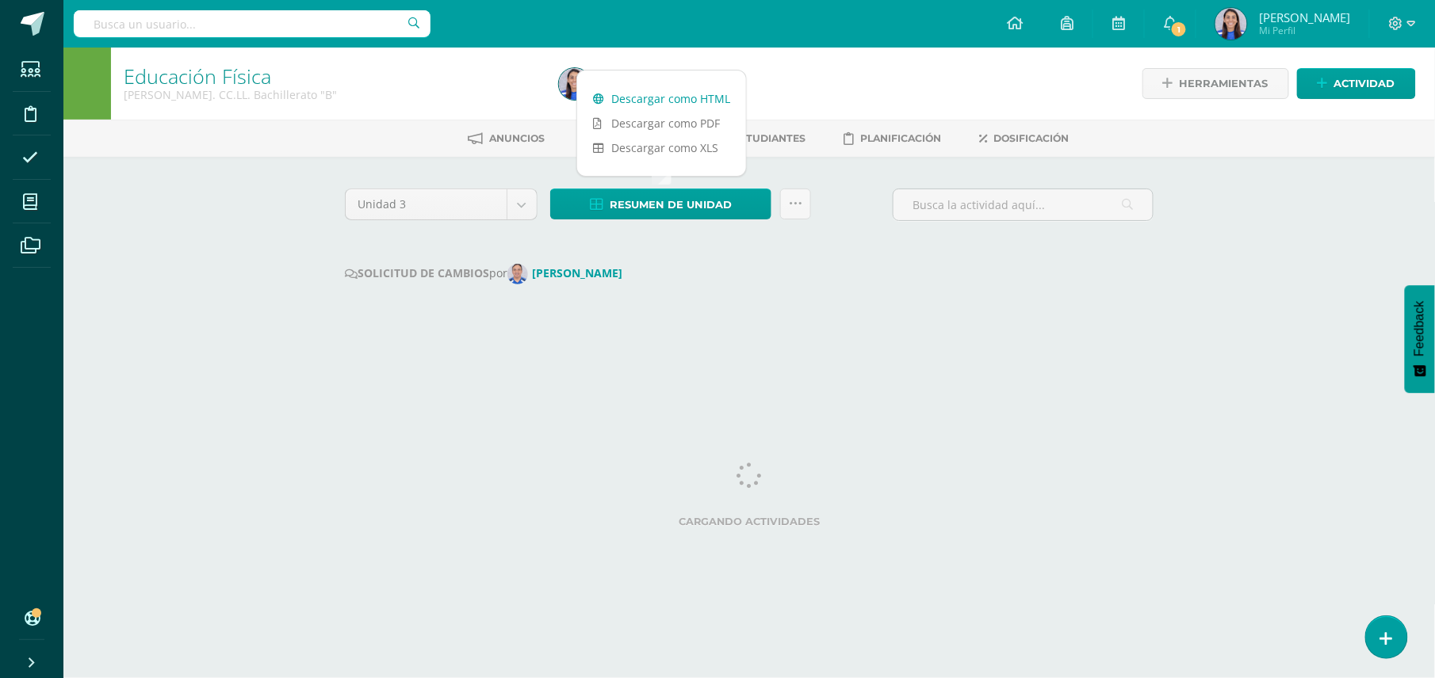
click at [664, 102] on link "Descargar como HTML" at bounding box center [661, 98] width 169 height 25
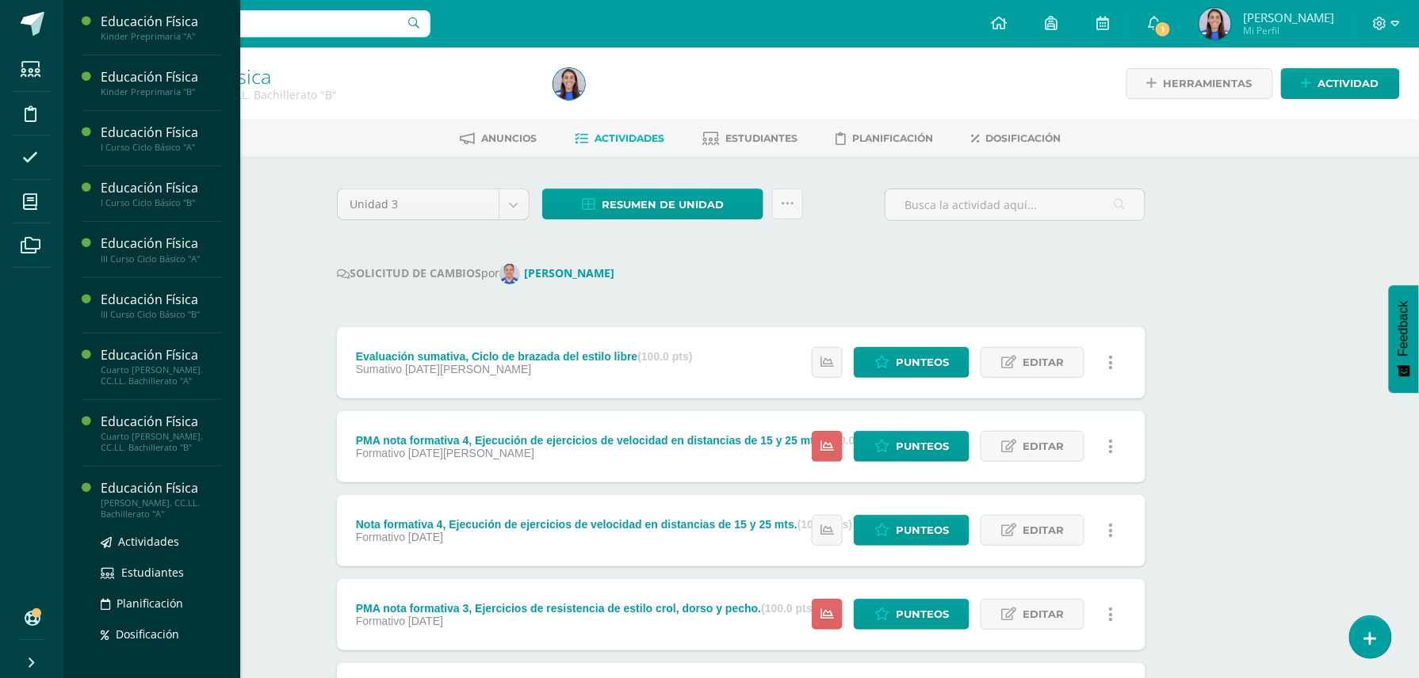
click at [160, 499] on div "[PERSON_NAME]. CC.LL. Bachillerato "A"" at bounding box center [161, 509] width 120 height 22
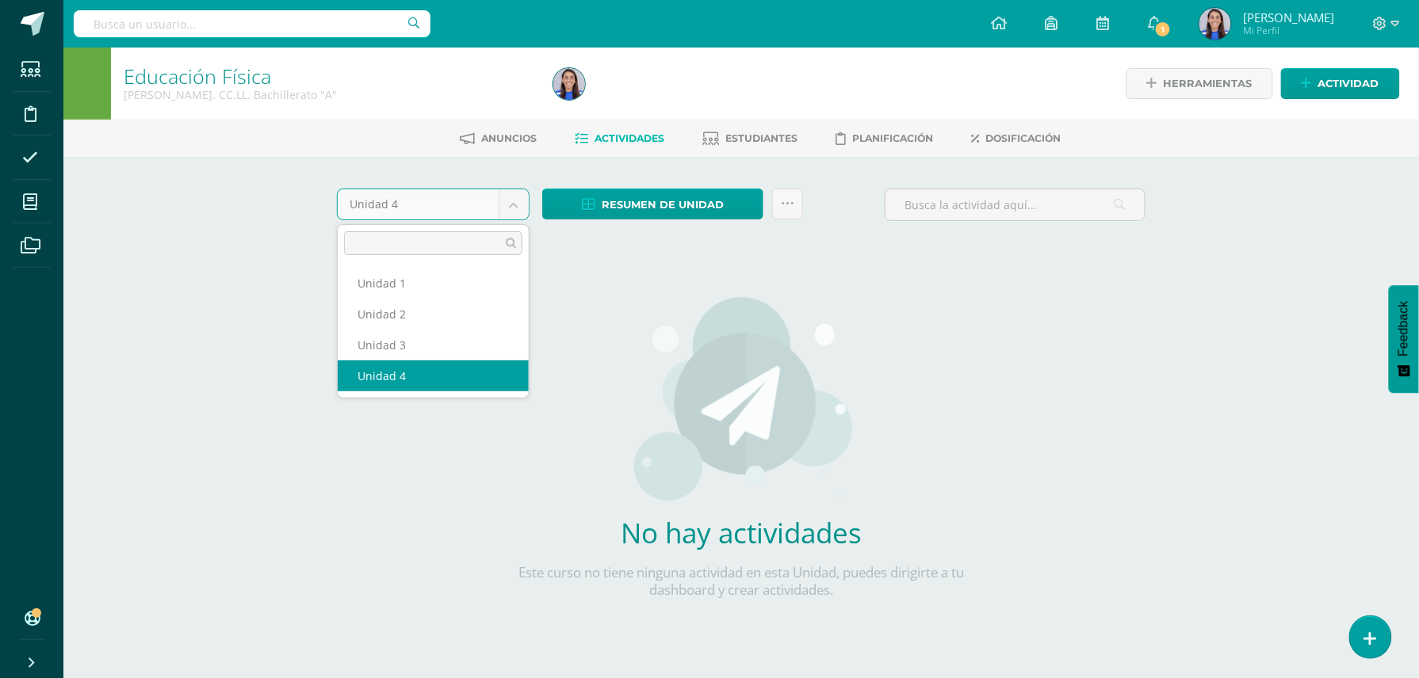
click at [520, 197] on body "Estudiantes Disciplina Asistencia Mis cursos Archivos Soporte Ayuda Reportar un…" at bounding box center [709, 340] width 1419 height 681
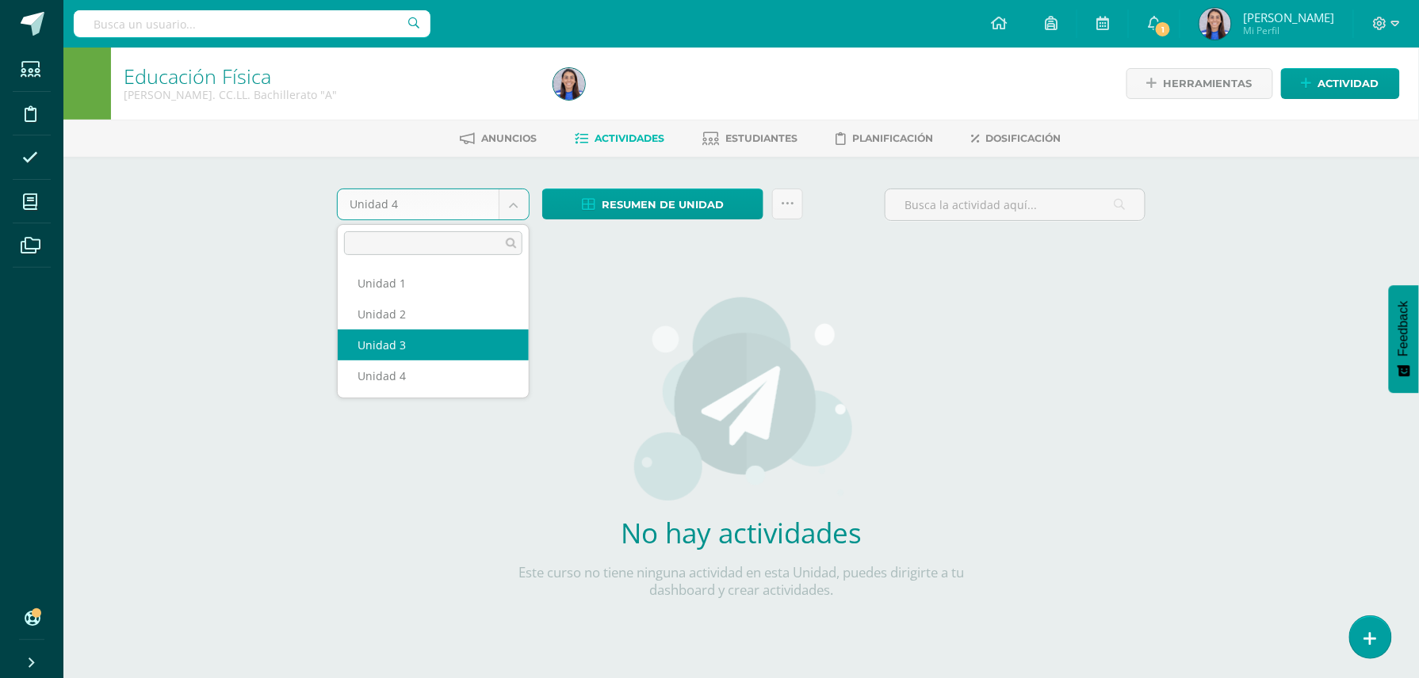
select select "Unidad 3"
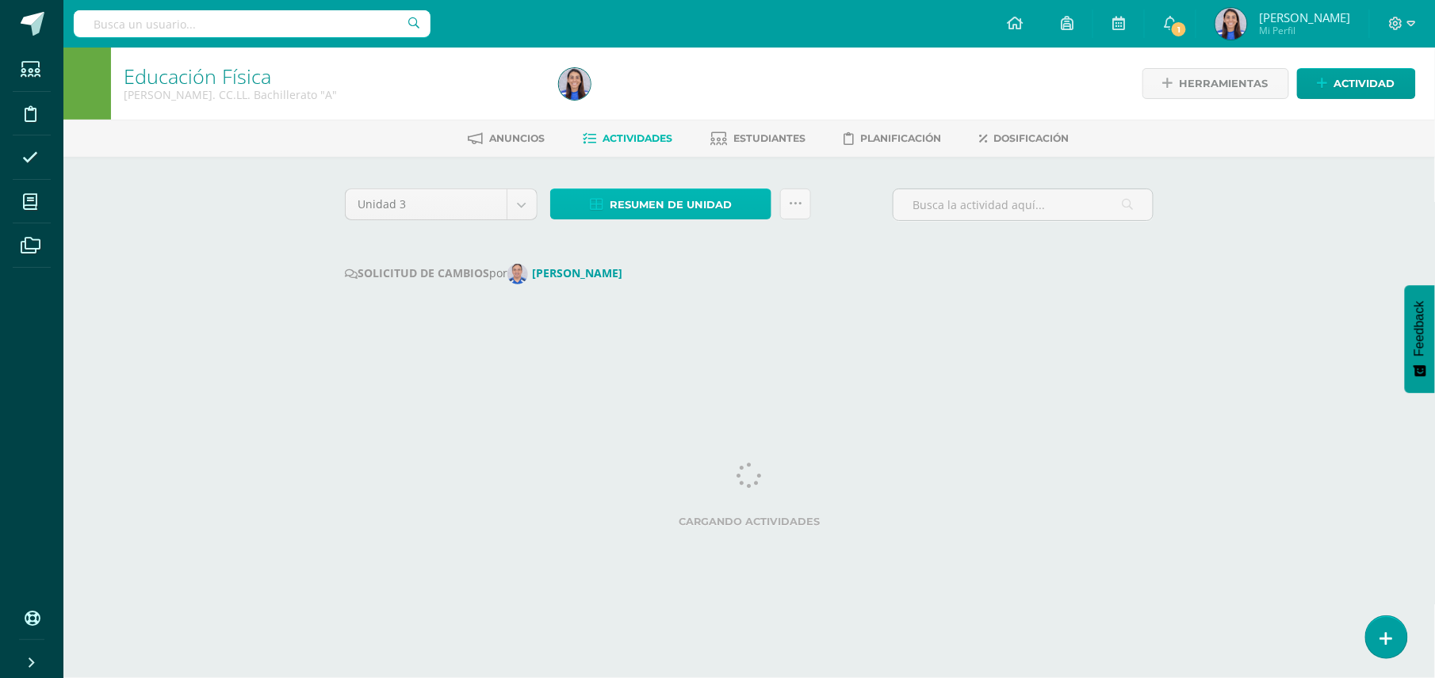
click at [636, 200] on span "Resumen de unidad" at bounding box center [670, 204] width 122 height 29
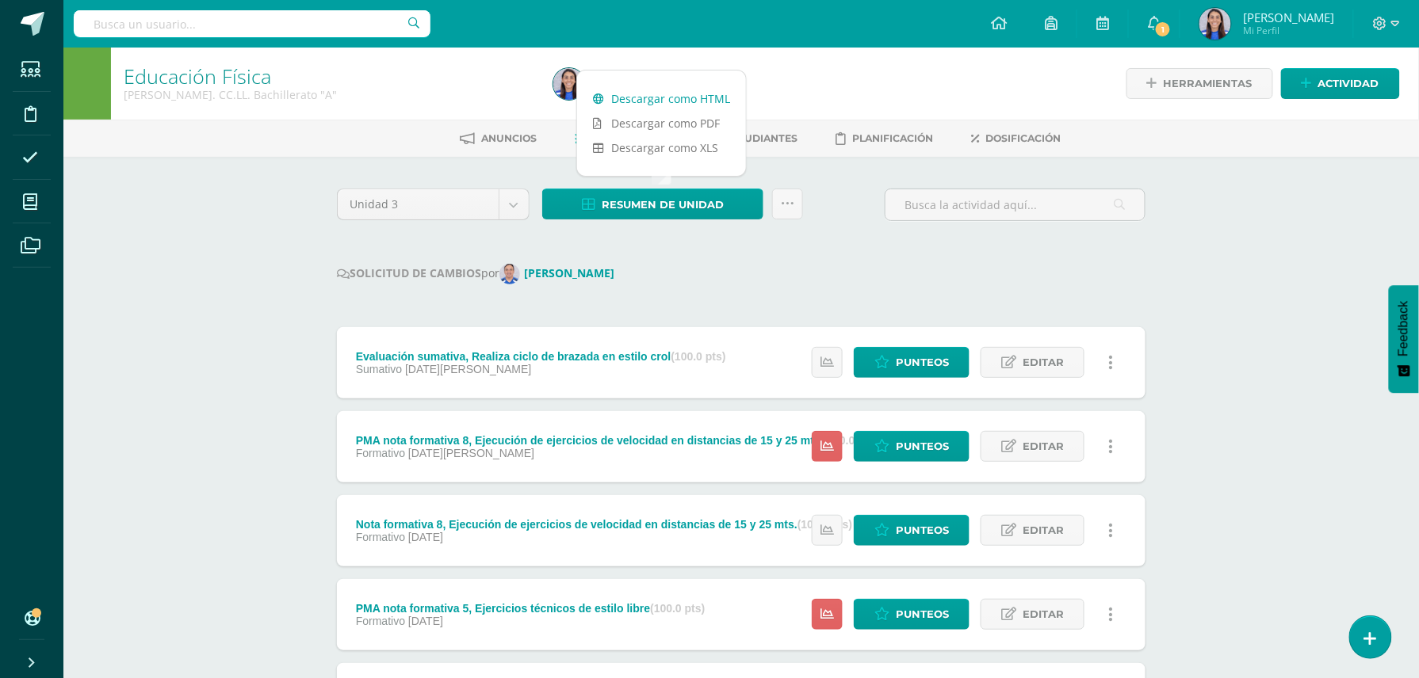
click at [644, 95] on link "Descargar como HTML" at bounding box center [661, 98] width 169 height 25
click at [1161, 25] on span "1" at bounding box center [1162, 29] width 17 height 17
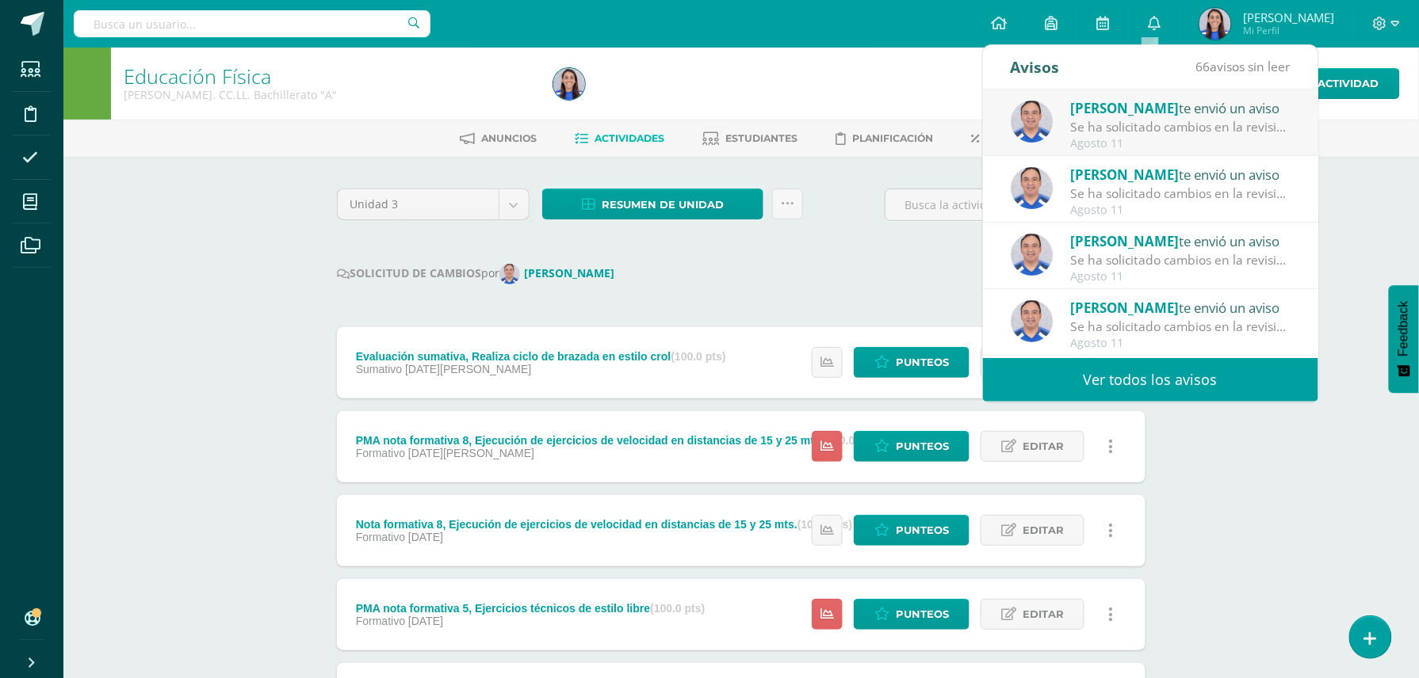
click at [1159, 124] on div "Se ha solicitado cambios en la revisión de la unidad Unidad 3 para el curso Edu…" at bounding box center [1180, 127] width 220 height 18
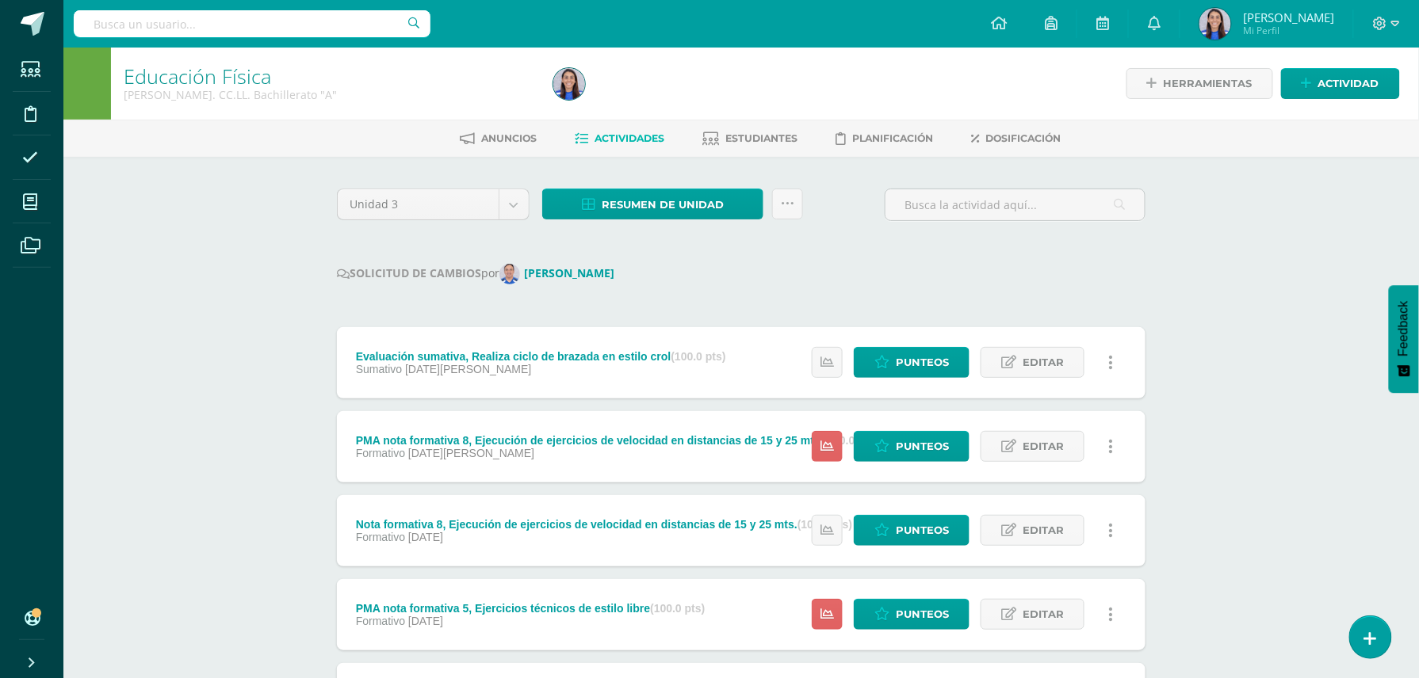
click at [1380, 214] on div "Educación Física Quinto Bach. CC.LL. Bachillerato "A" Herramientas Detalle de a…" at bounding box center [740, 651] width 1355 height 1207
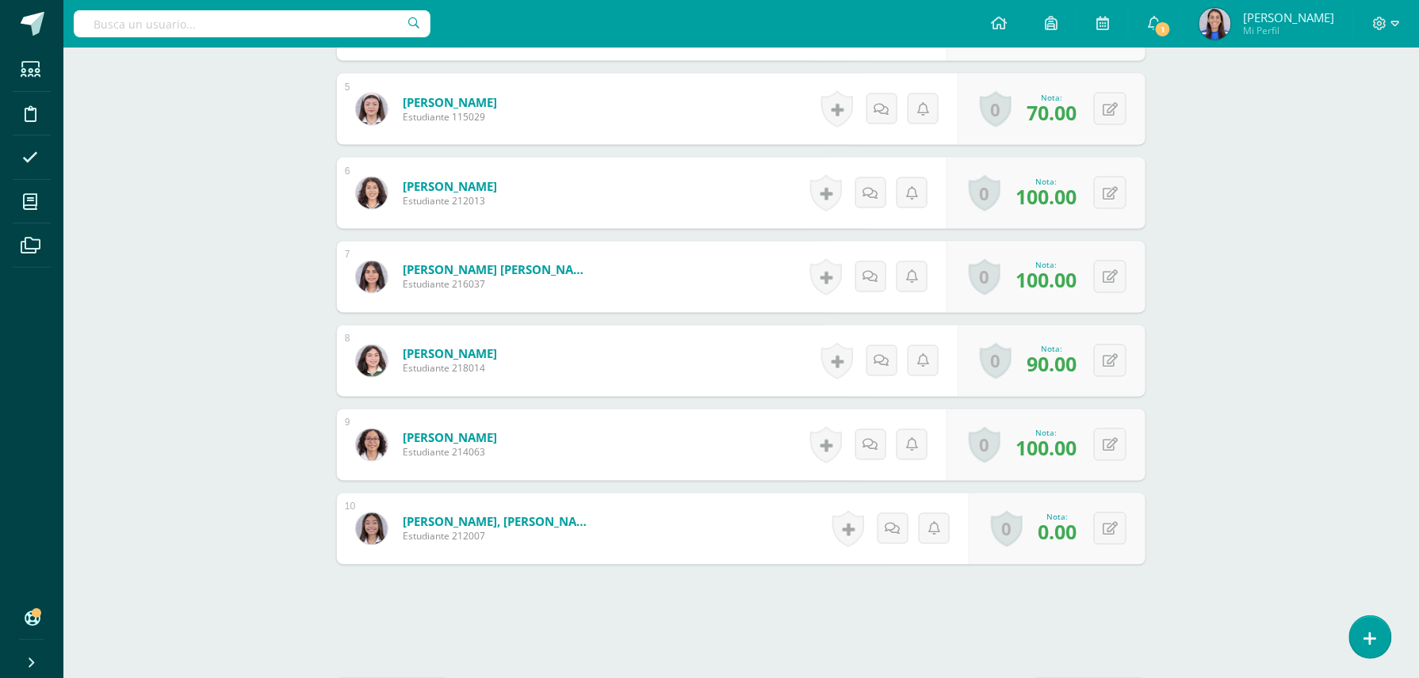
scroll to position [863, 0]
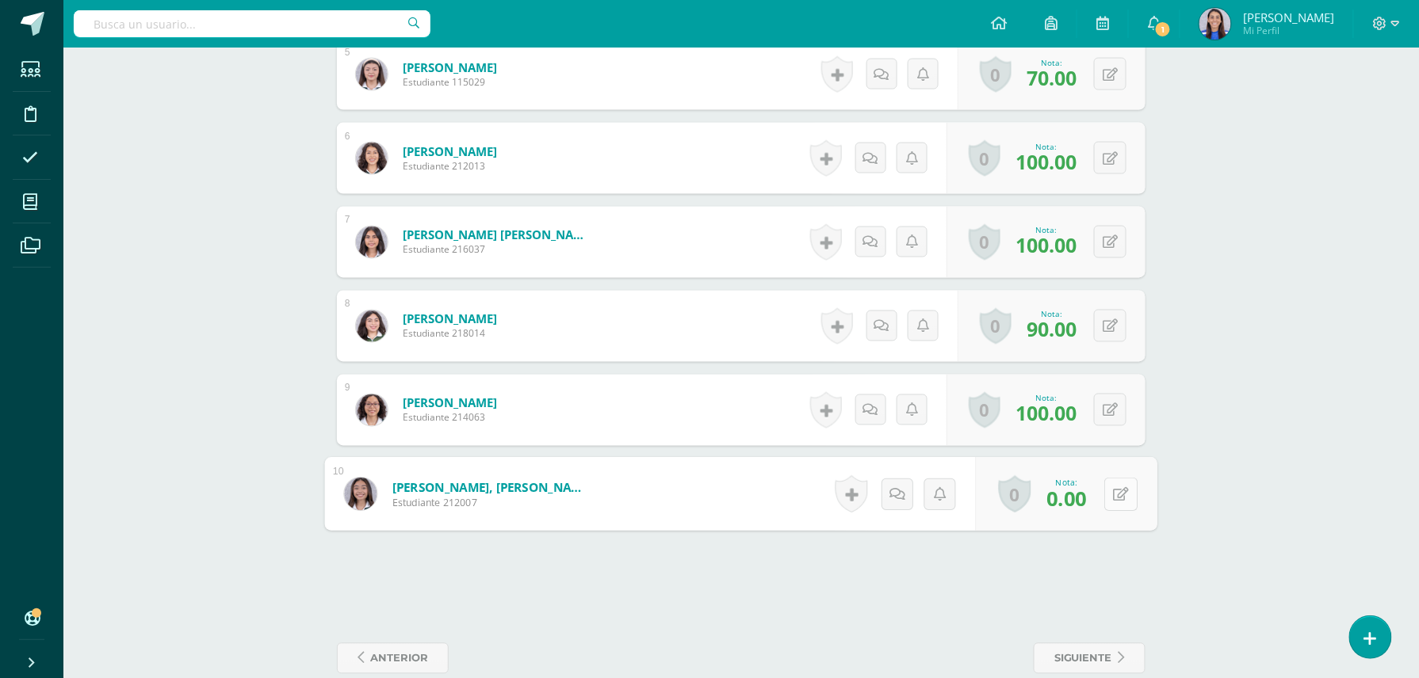
click at [1117, 495] on button at bounding box center [1120, 494] width 33 height 33
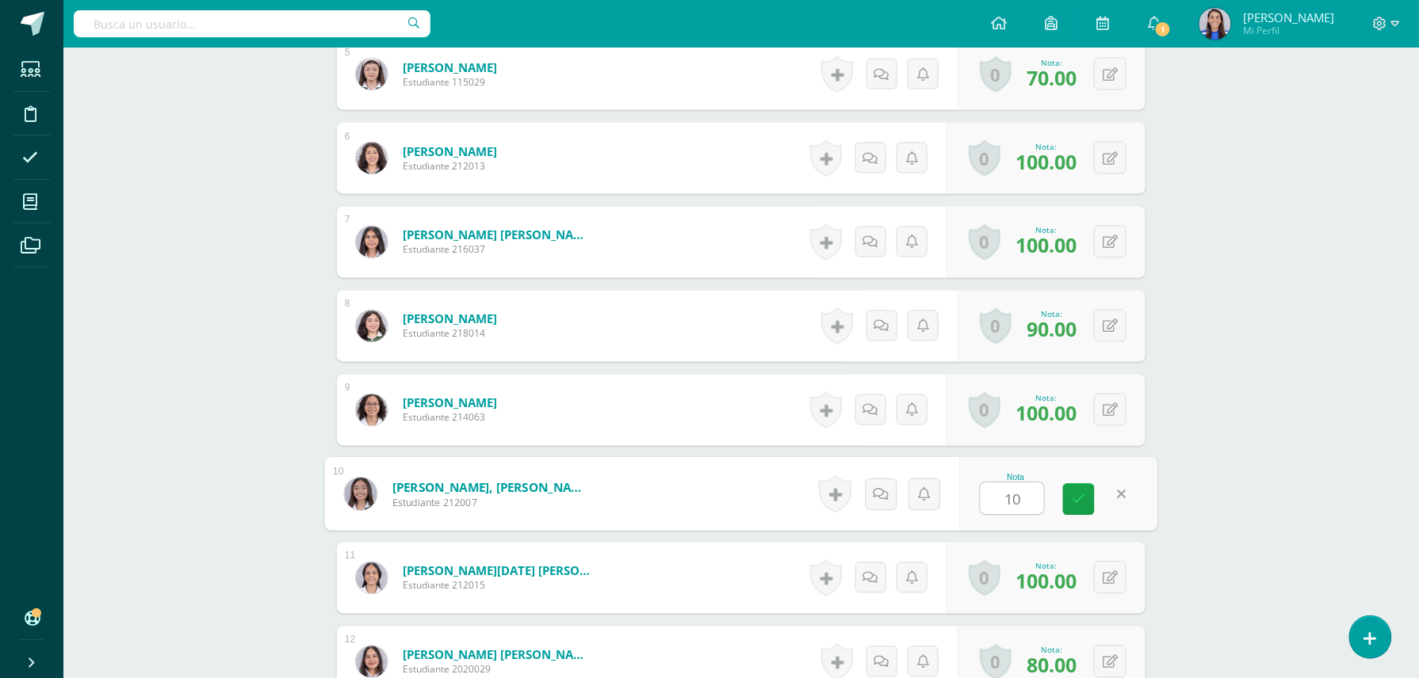
type input "100"
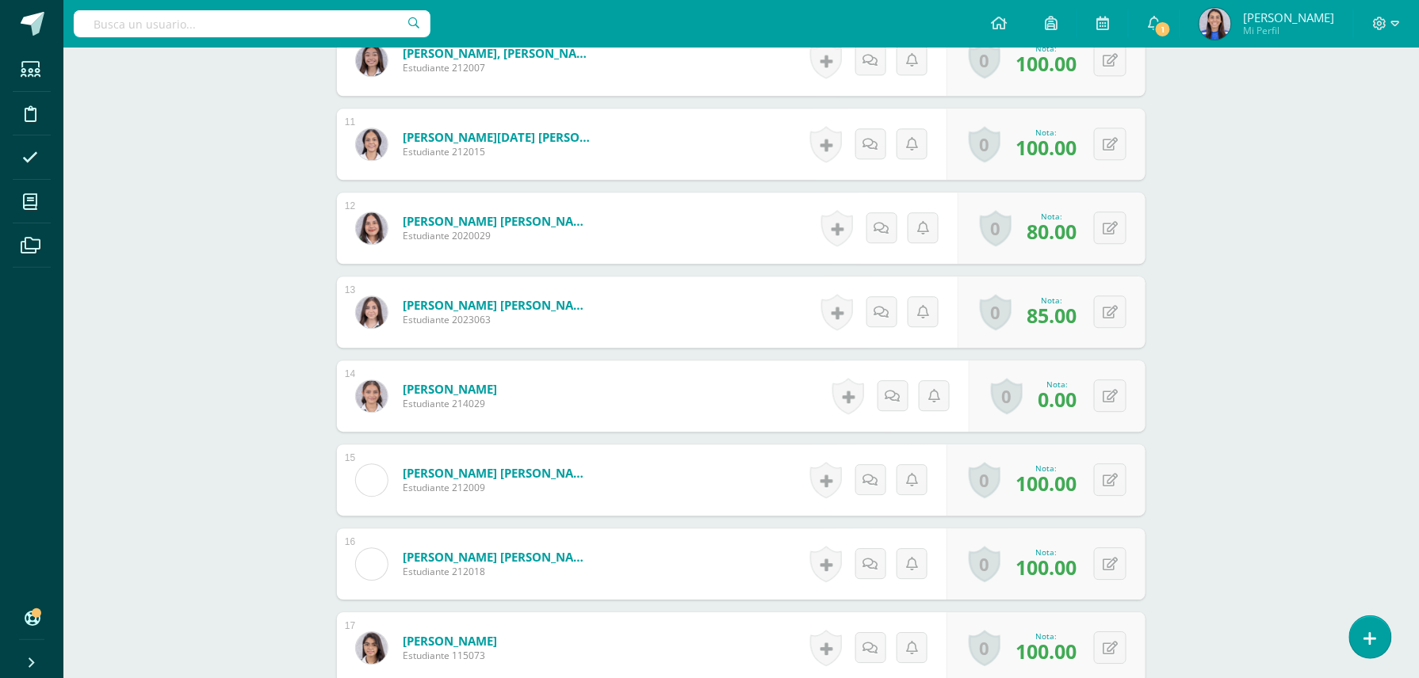
scroll to position [1324, 0]
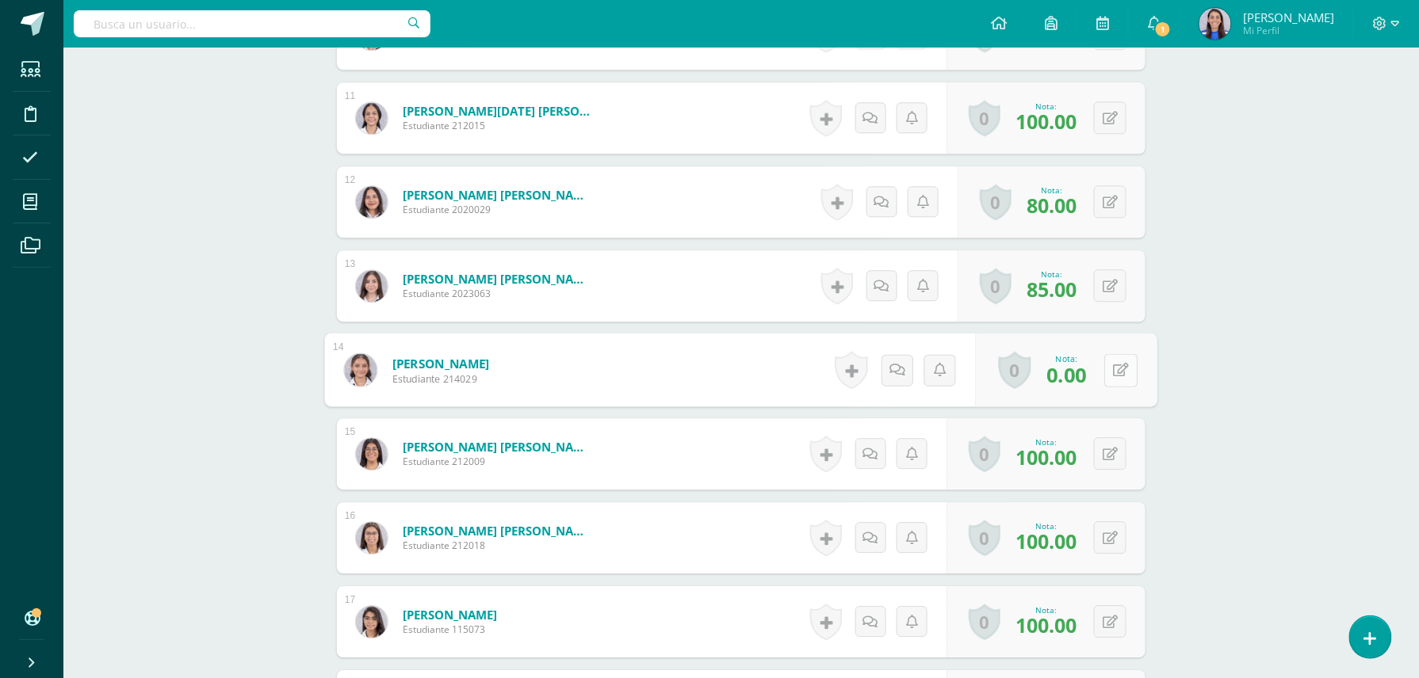
click at [1102, 372] on div "0 [GEOGRAPHIC_DATA] Logros obtenidos Aún no hay logros agregados Nota: 0.00" at bounding box center [1066, 371] width 181 height 74
click at [1107, 376] on button at bounding box center [1120, 369] width 33 height 33
type input "100"
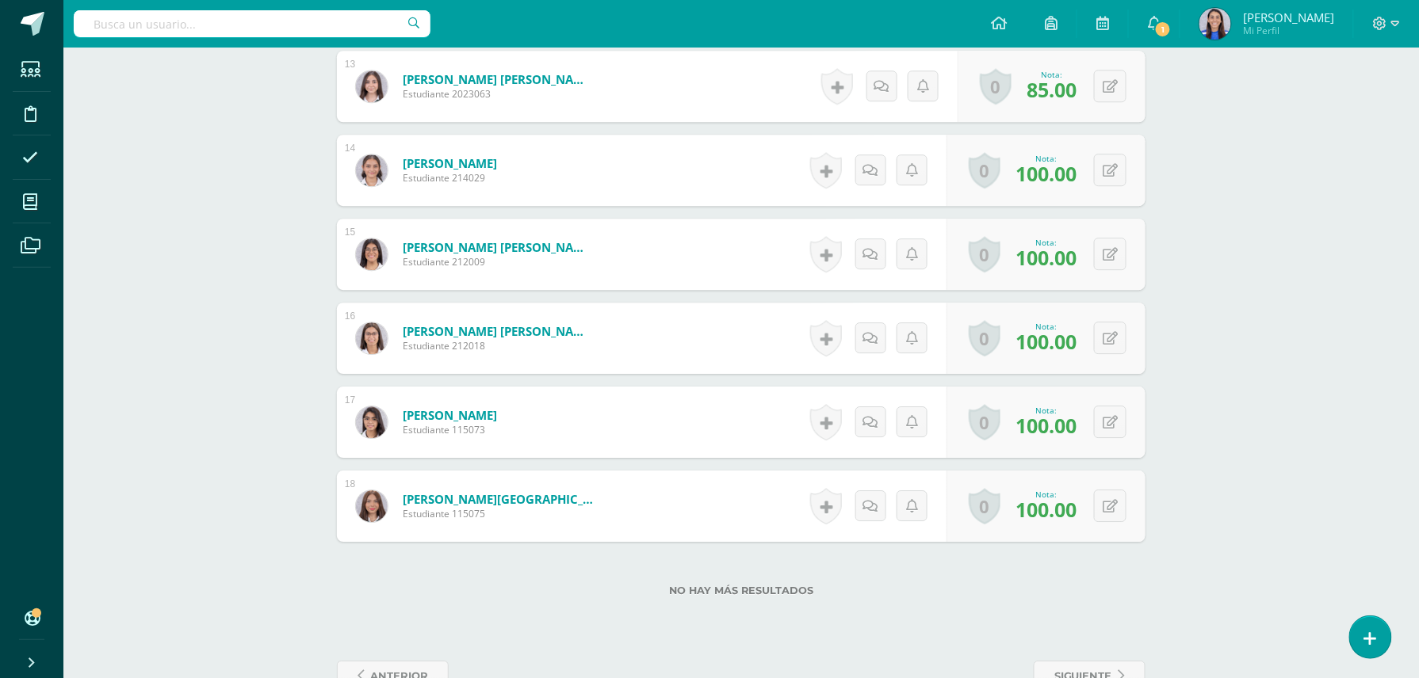
scroll to position [1568, 0]
